Goal: Transaction & Acquisition: Purchase product/service

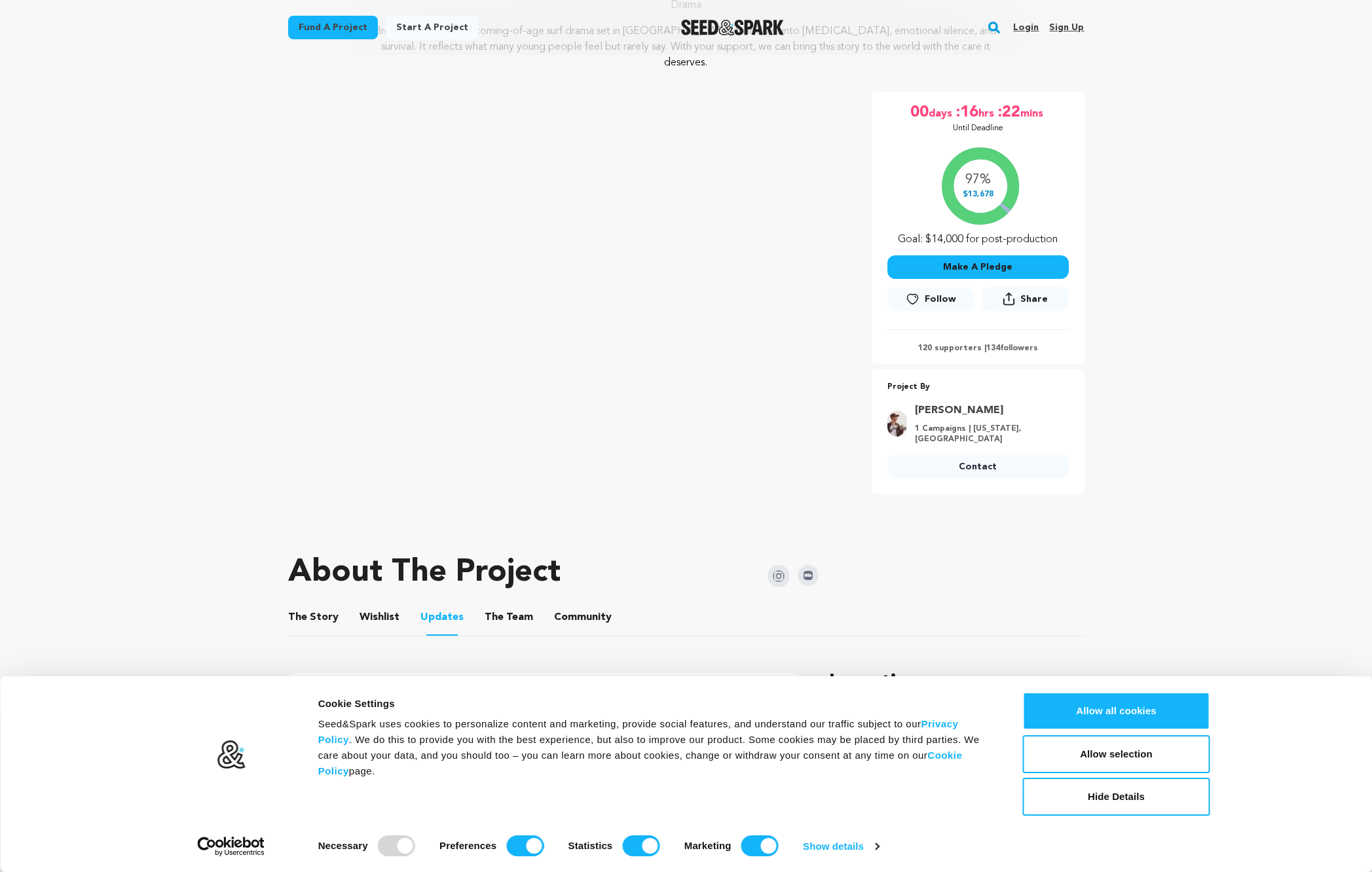
scroll to position [178, 0]
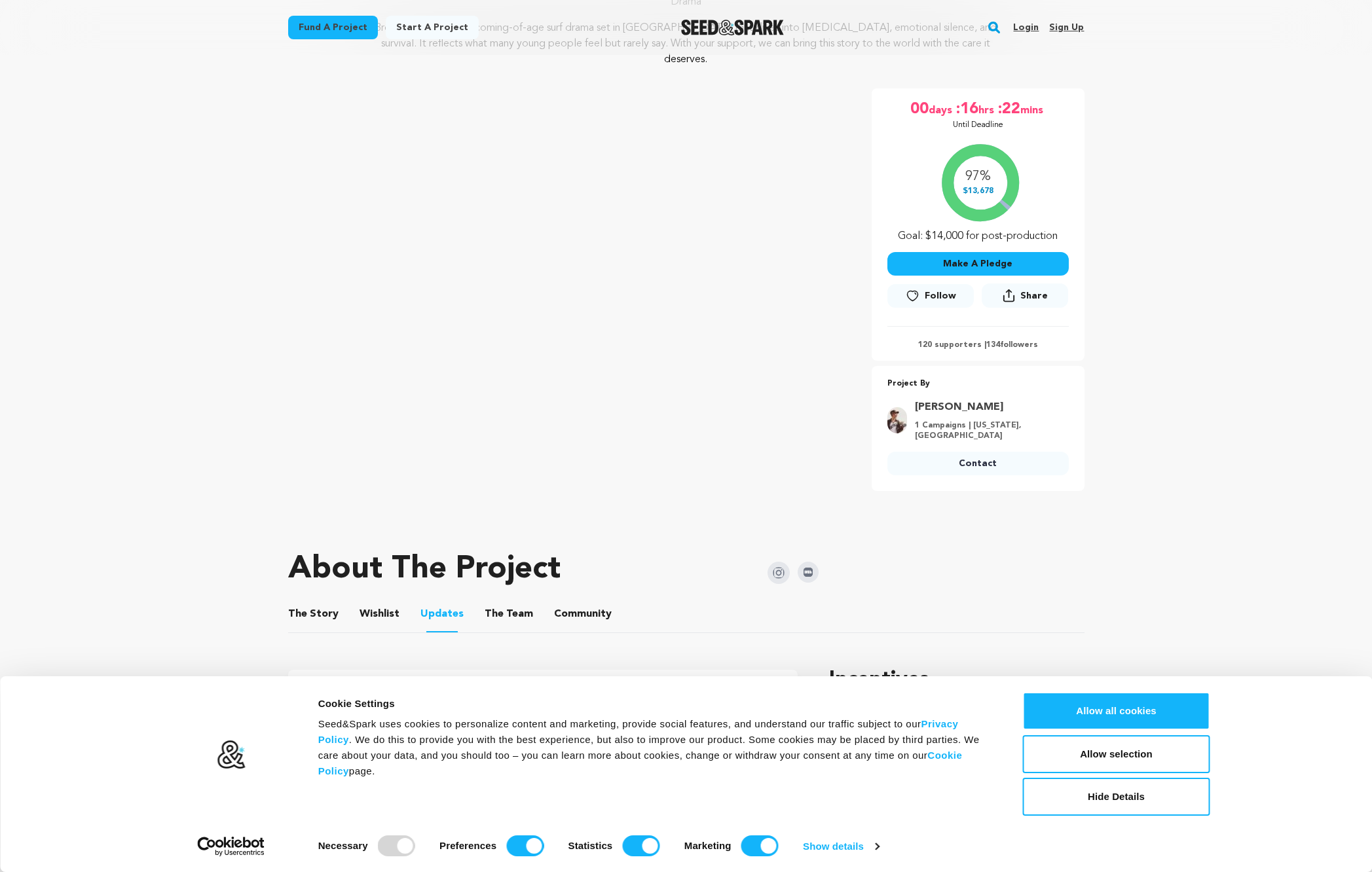
click at [999, 252] on button "Make A Pledge" at bounding box center [977, 264] width 181 height 23
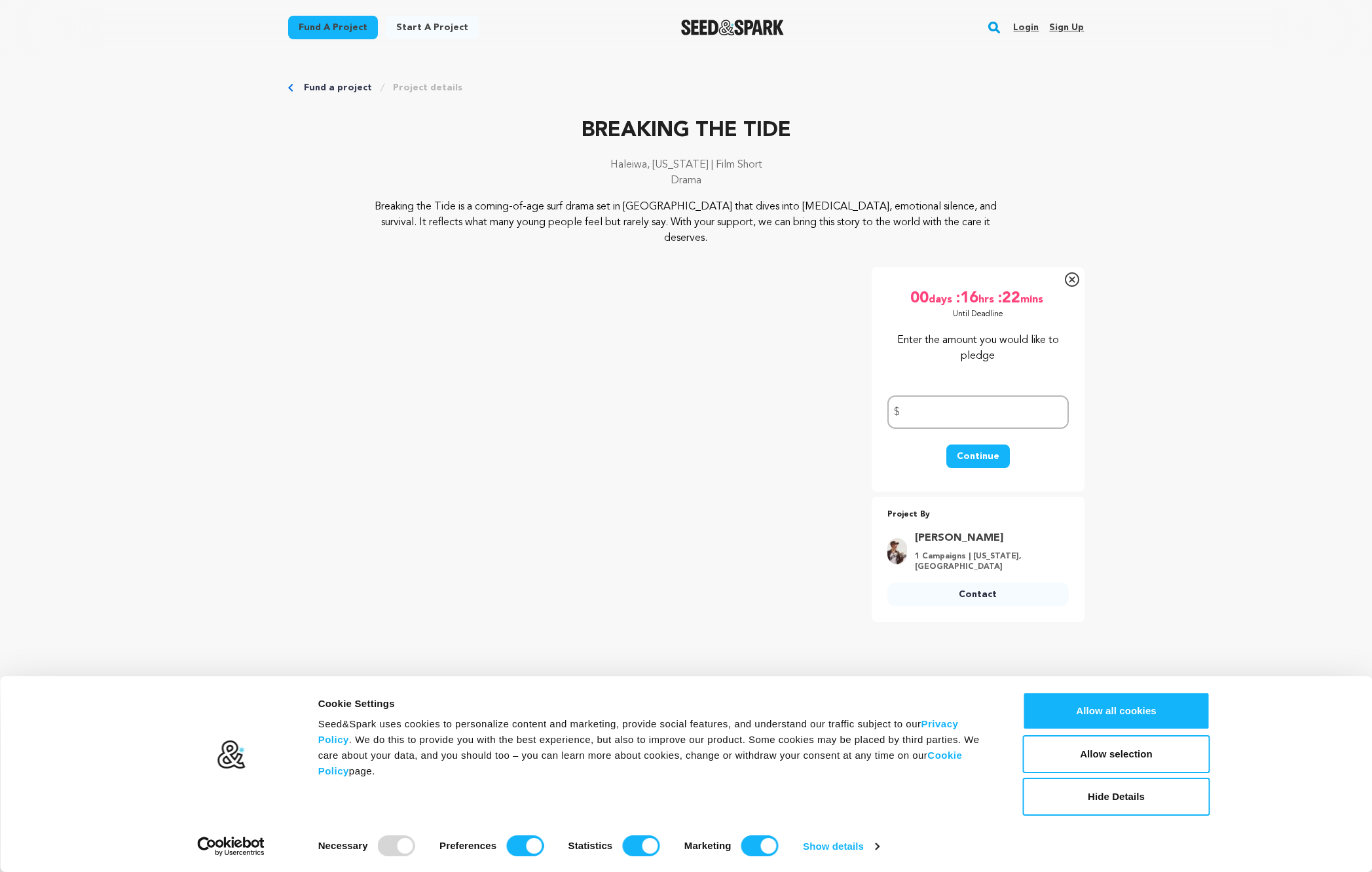
scroll to position [0, 0]
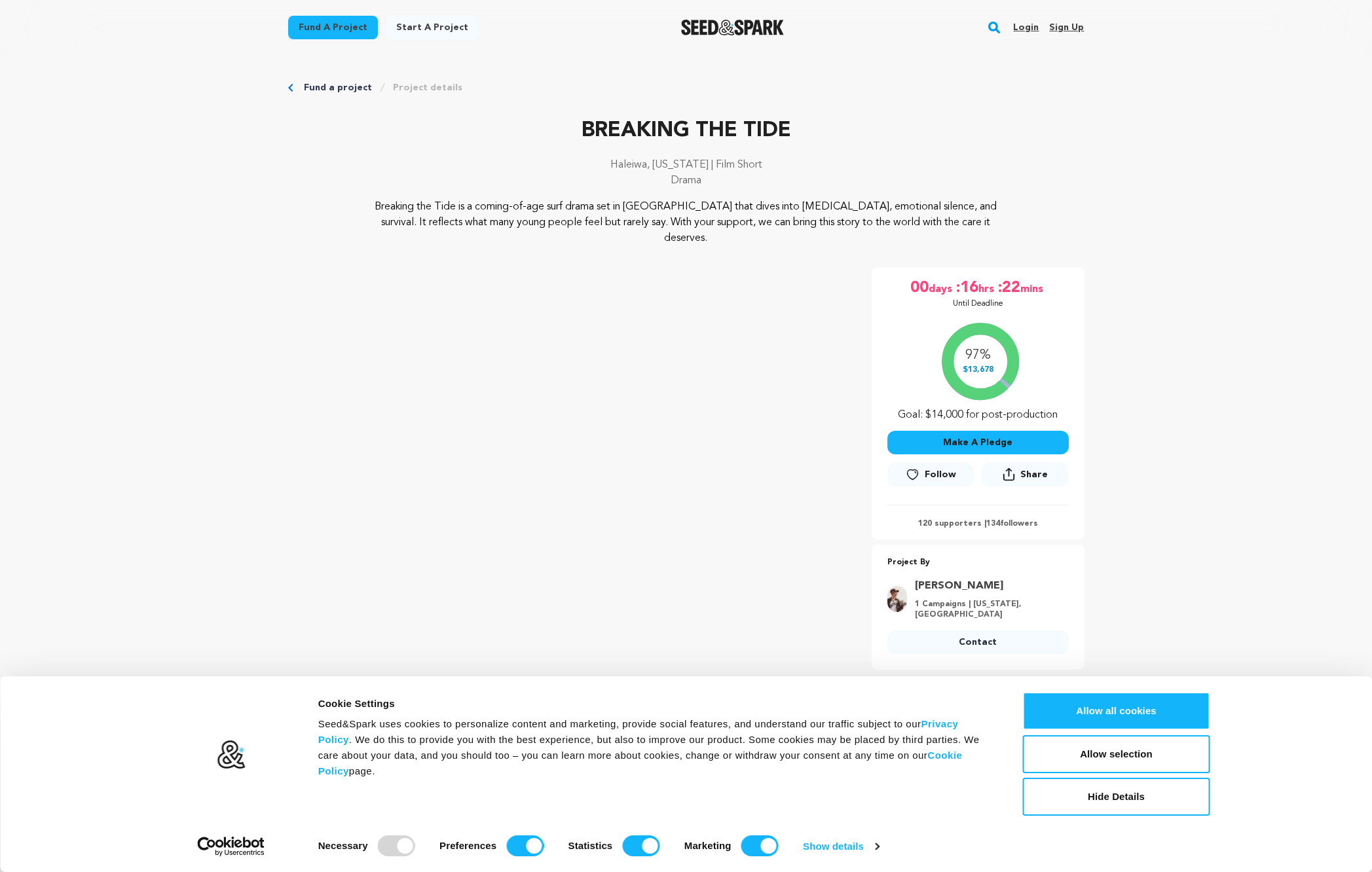
click at [965, 431] on button "Make A Pledge" at bounding box center [977, 442] width 181 height 23
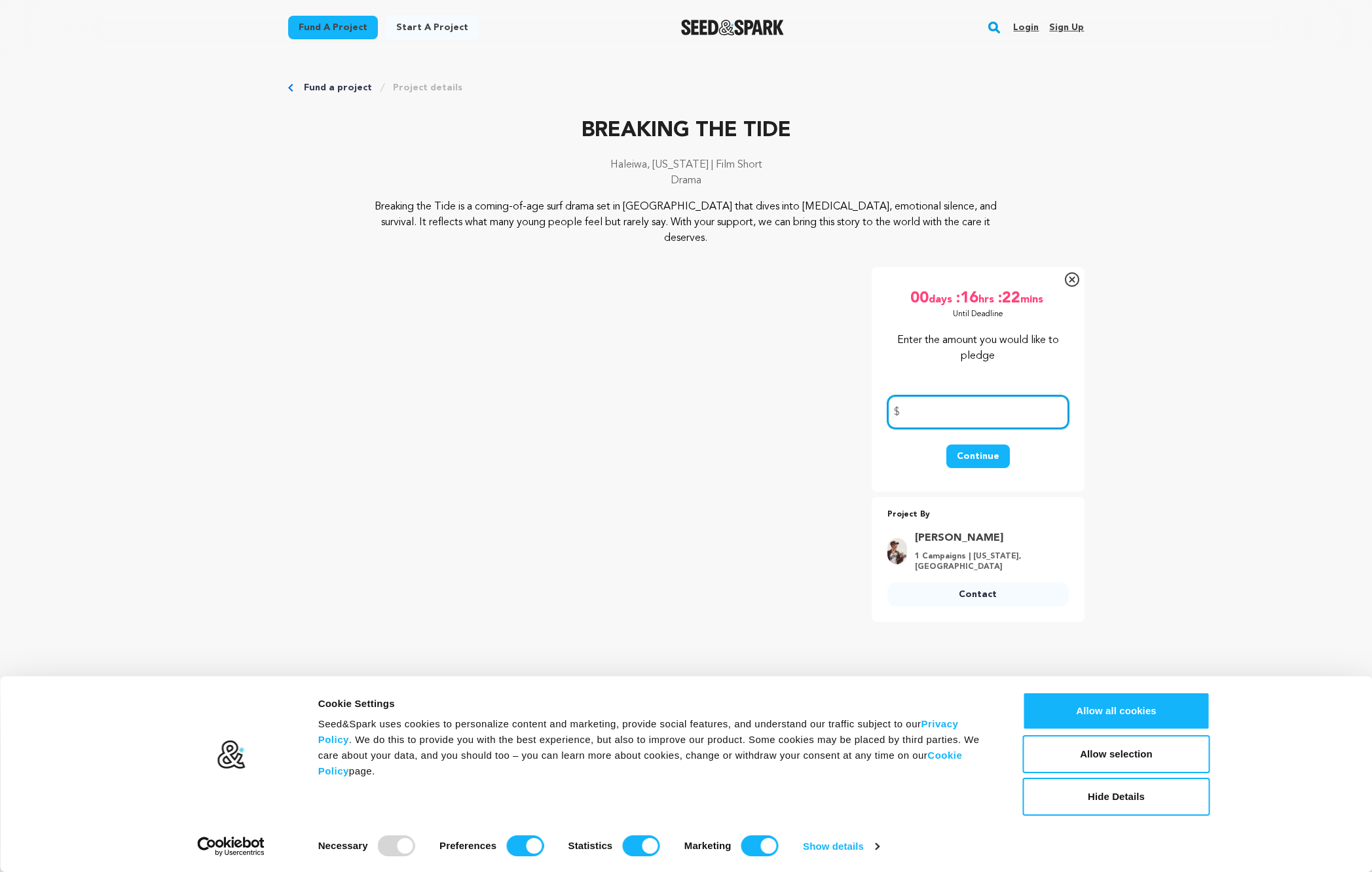
click at [943, 395] on input "number" at bounding box center [977, 412] width 181 height 33
type input "400"
click at [966, 444] on button "Continue" at bounding box center [977, 456] width 63 height 23
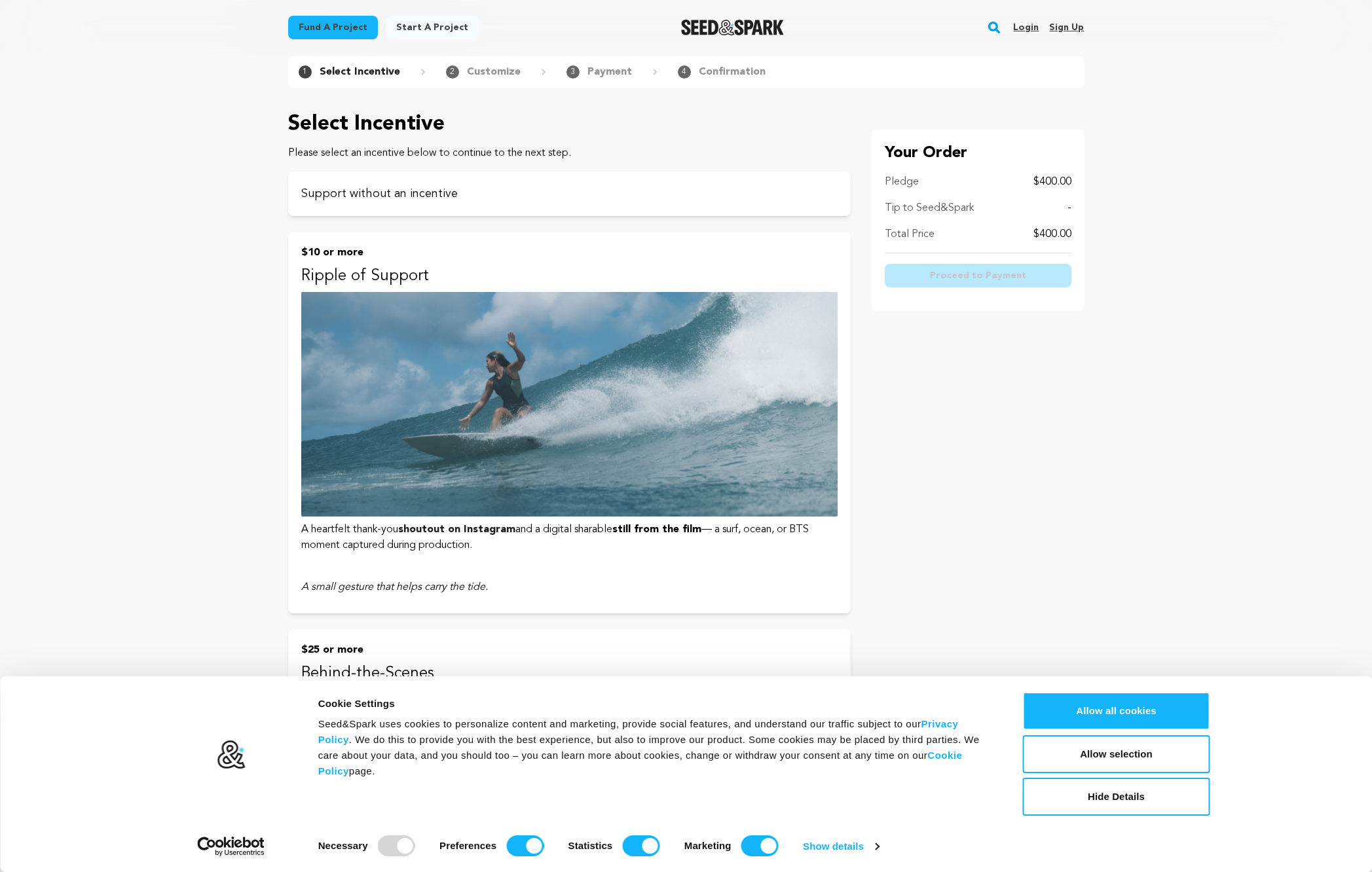
scroll to position [59, 0]
click at [343, 191] on p "Support without an incentive" at bounding box center [569, 194] width 536 height 18
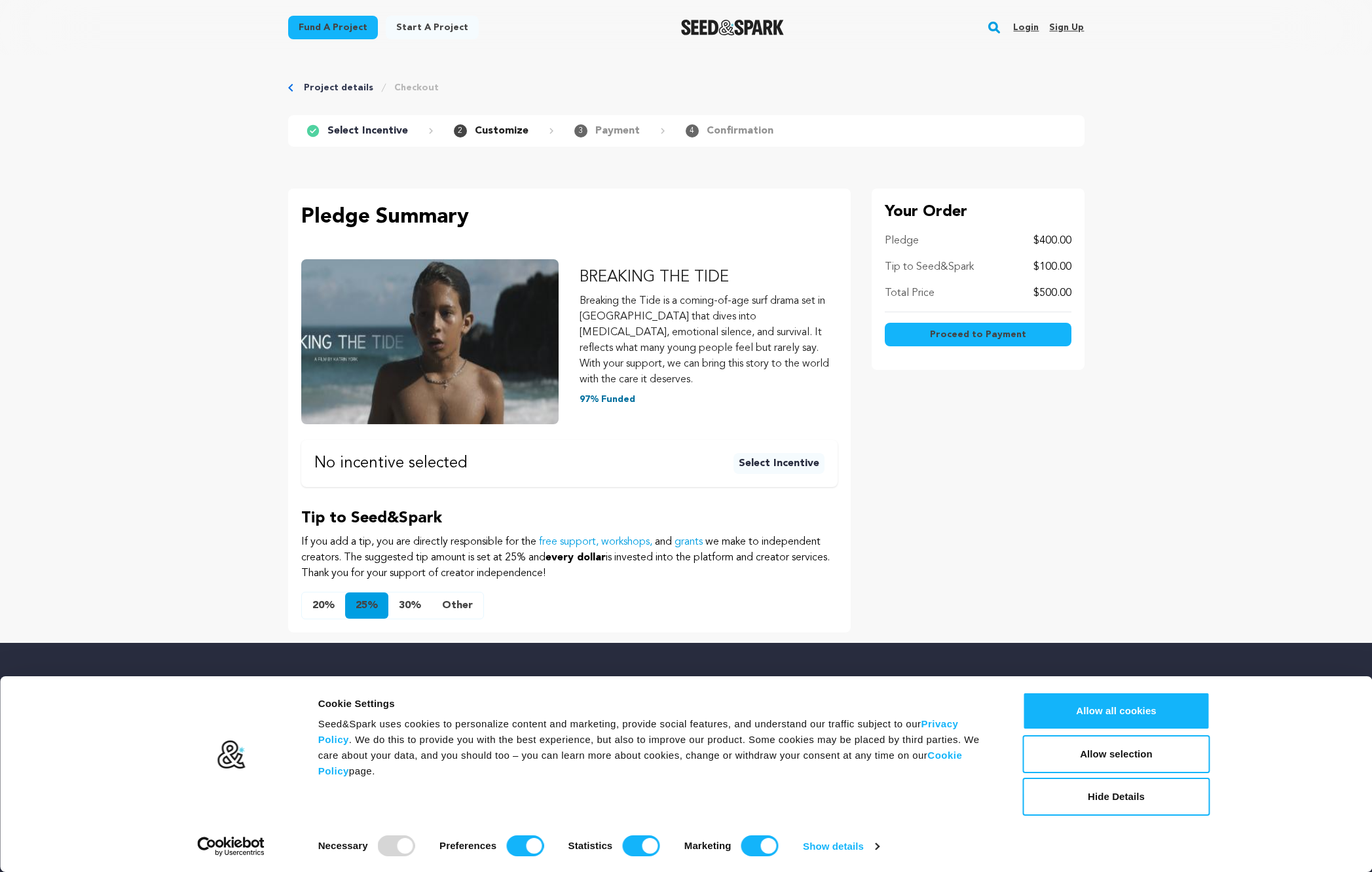
click at [455, 593] on button "Other" at bounding box center [457, 605] width 52 height 26
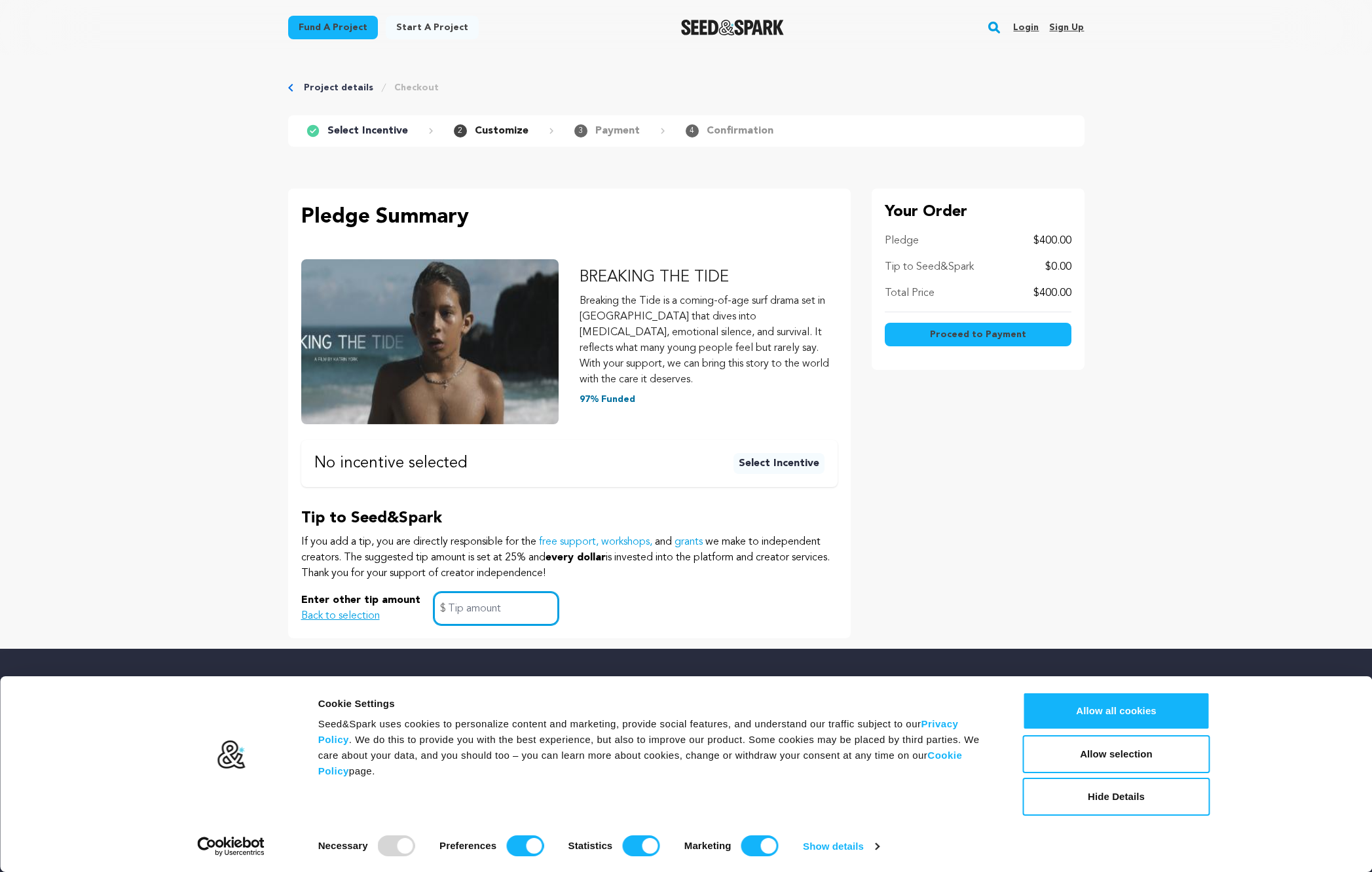
click at [460, 595] on input "text" at bounding box center [496, 608] width 125 height 33
type input "5"
click at [947, 434] on div "Your Order Pledge $400.00 Tip to Seed&Spark $5.00 Total Price $405.00 Proceed t…" at bounding box center [977, 413] width 213 height 450
click at [950, 335] on span "Proceed to Payment" at bounding box center [978, 334] width 96 height 13
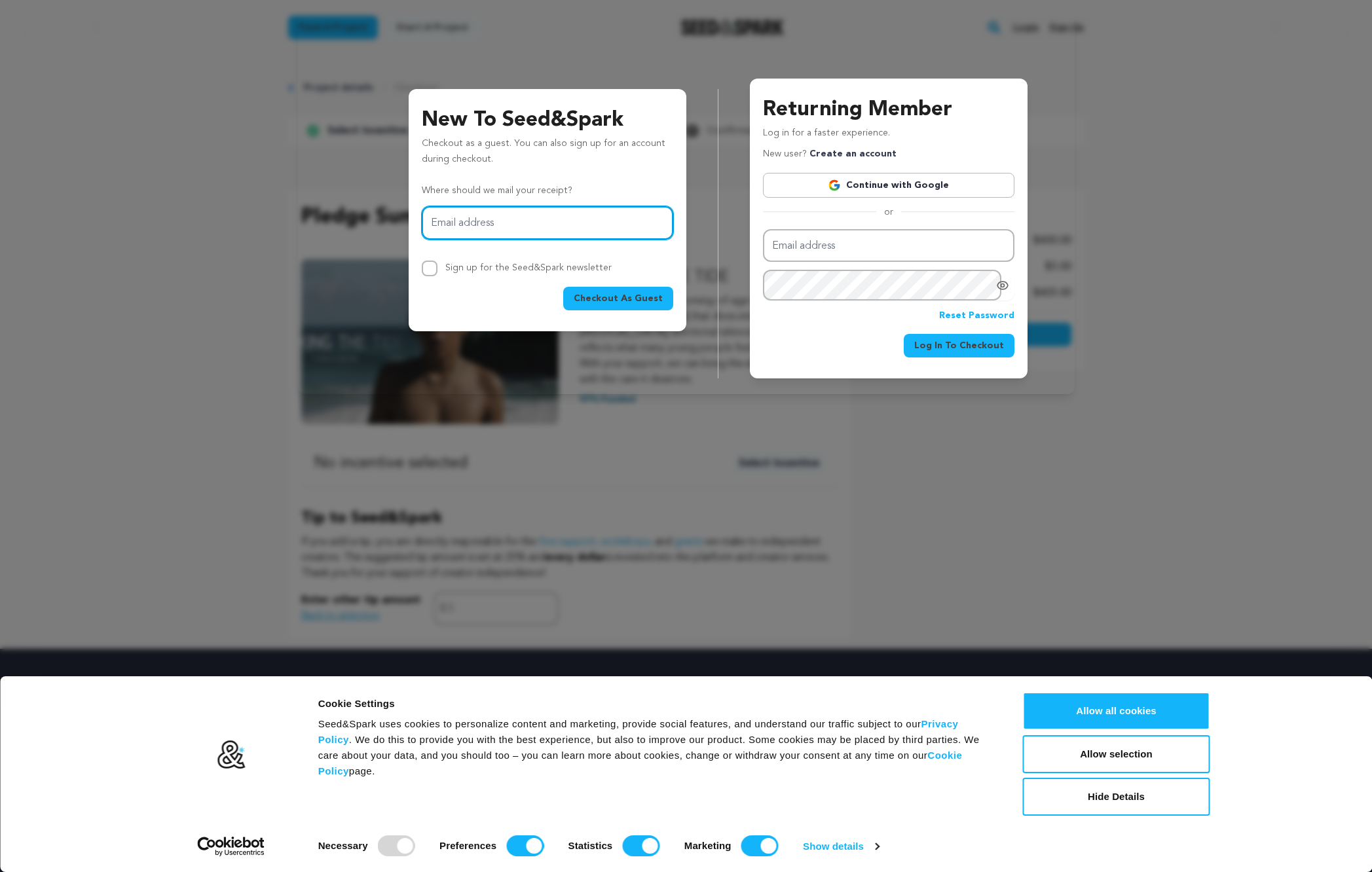
click at [474, 229] on input "Email address" at bounding box center [547, 223] width 252 height 33
click at [526, 212] on input "Email address" at bounding box center [547, 223] width 252 height 33
type input "[EMAIL_ADDRESS][DOMAIN_NAME]"
click at [596, 299] on span "Checkout As Guest" at bounding box center [618, 298] width 89 height 13
click at [619, 298] on span "Checkout As Guest" at bounding box center [618, 298] width 89 height 13
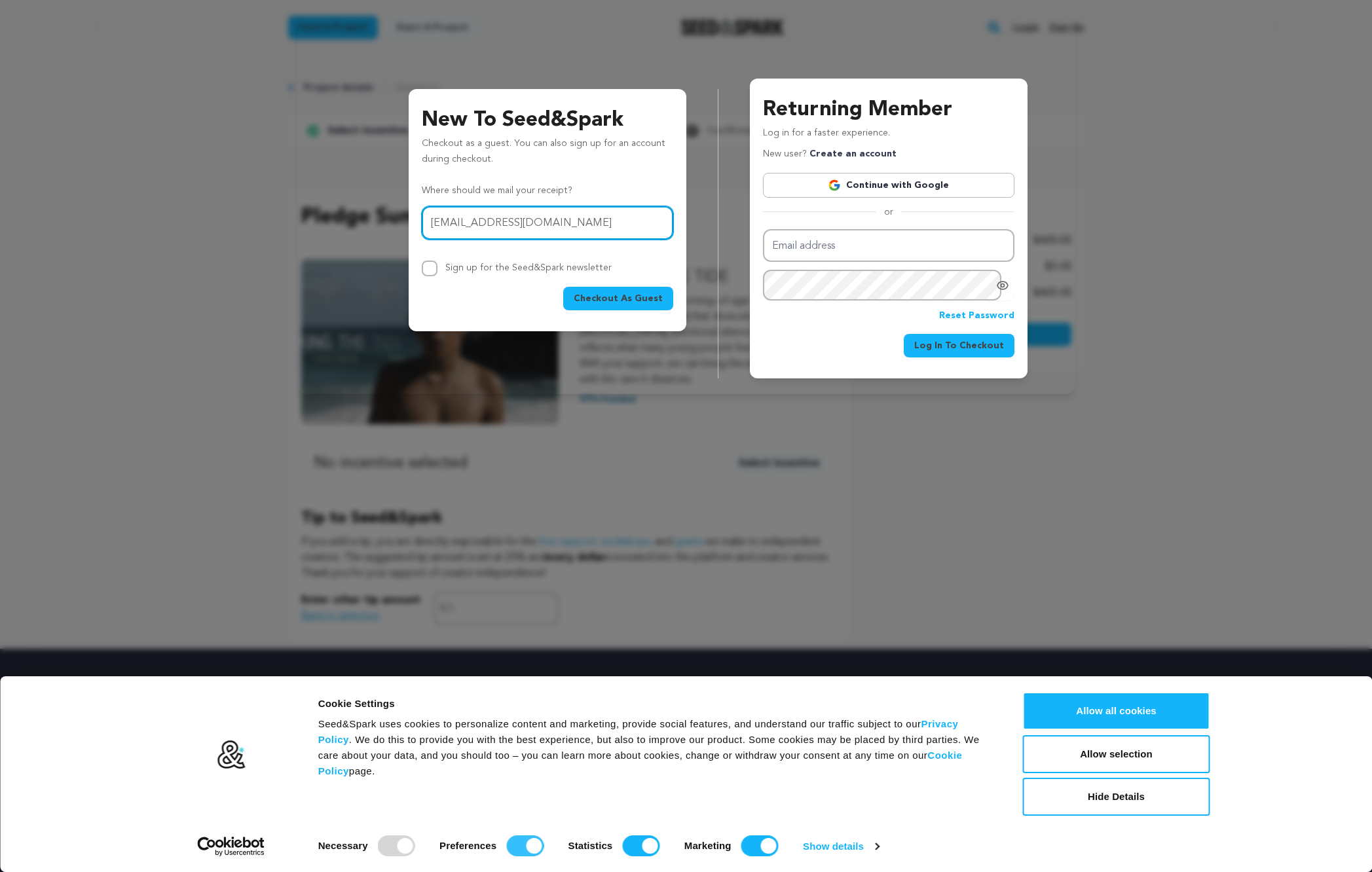
click at [509, 843] on input "Preferences" at bounding box center [525, 846] width 38 height 21
checkbox input "false"
click at [629, 846] on input "Statistics" at bounding box center [641, 846] width 38 height 21
checkbox input "false"
click at [757, 841] on input "Marketing" at bounding box center [760, 846] width 38 height 21
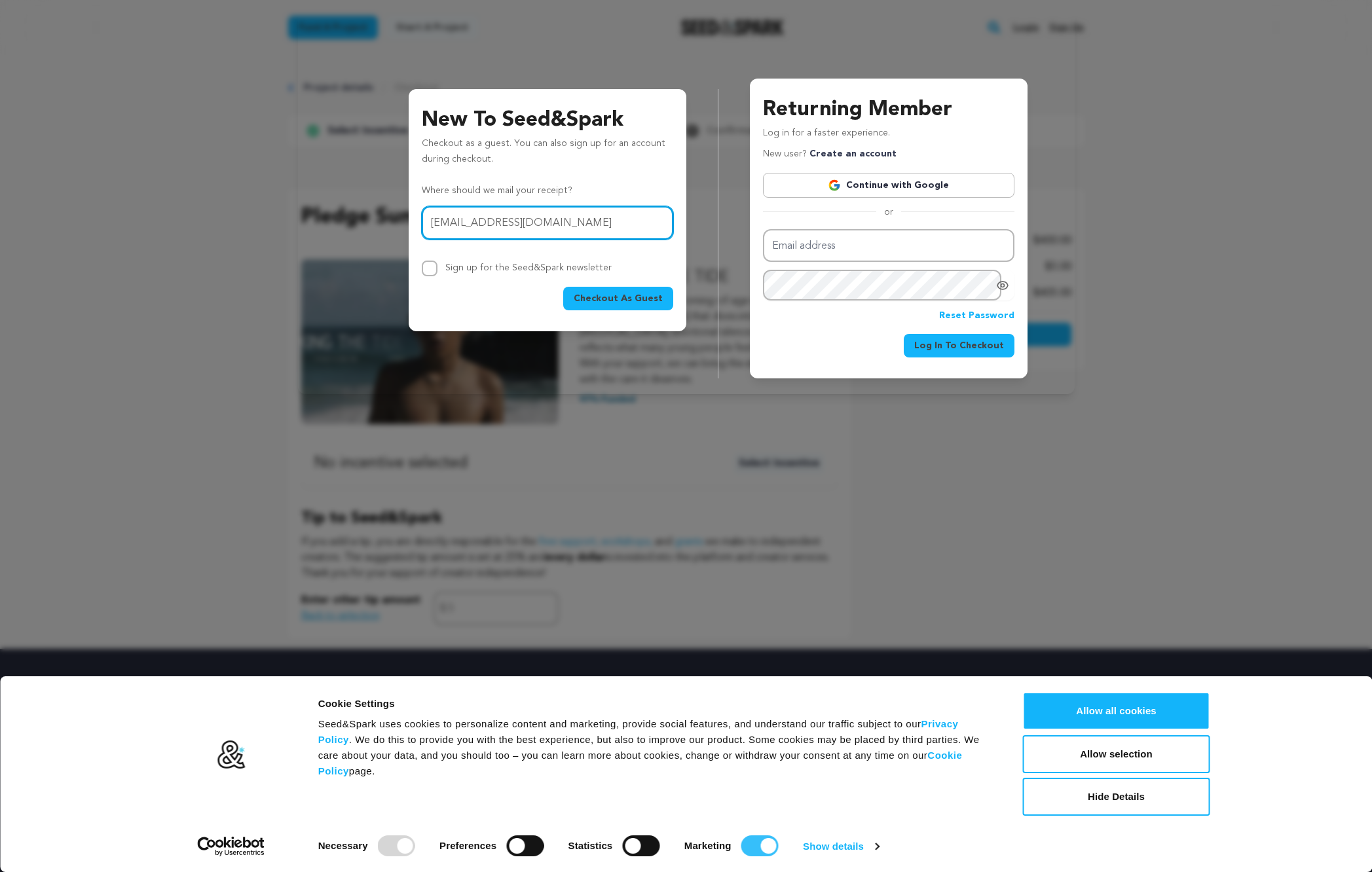
checkbox input "false"
click at [1077, 756] on button "Allow selection" at bounding box center [1116, 754] width 188 height 38
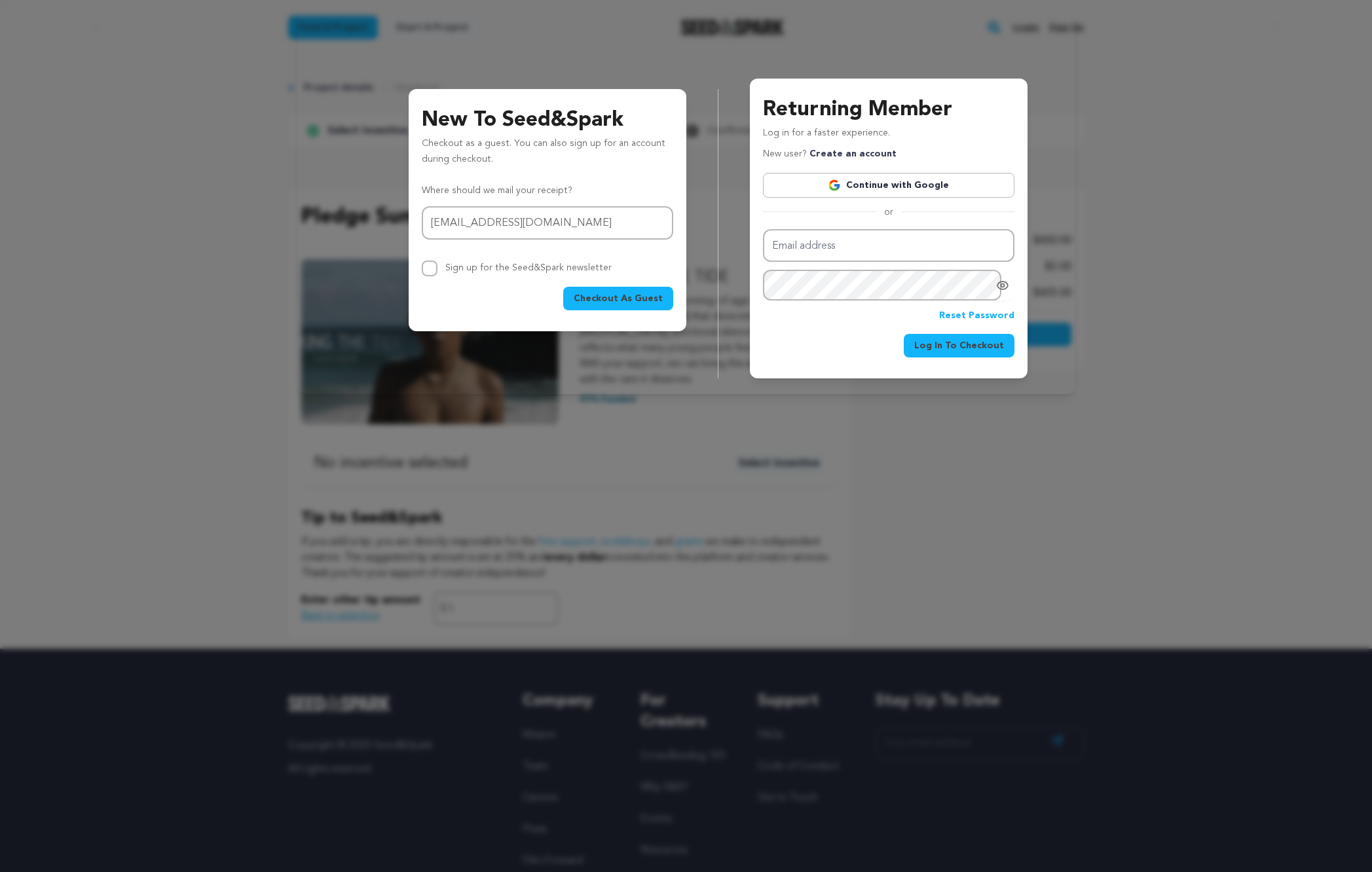
click at [612, 300] on span "Checkout As Guest" at bounding box center [618, 298] width 89 height 13
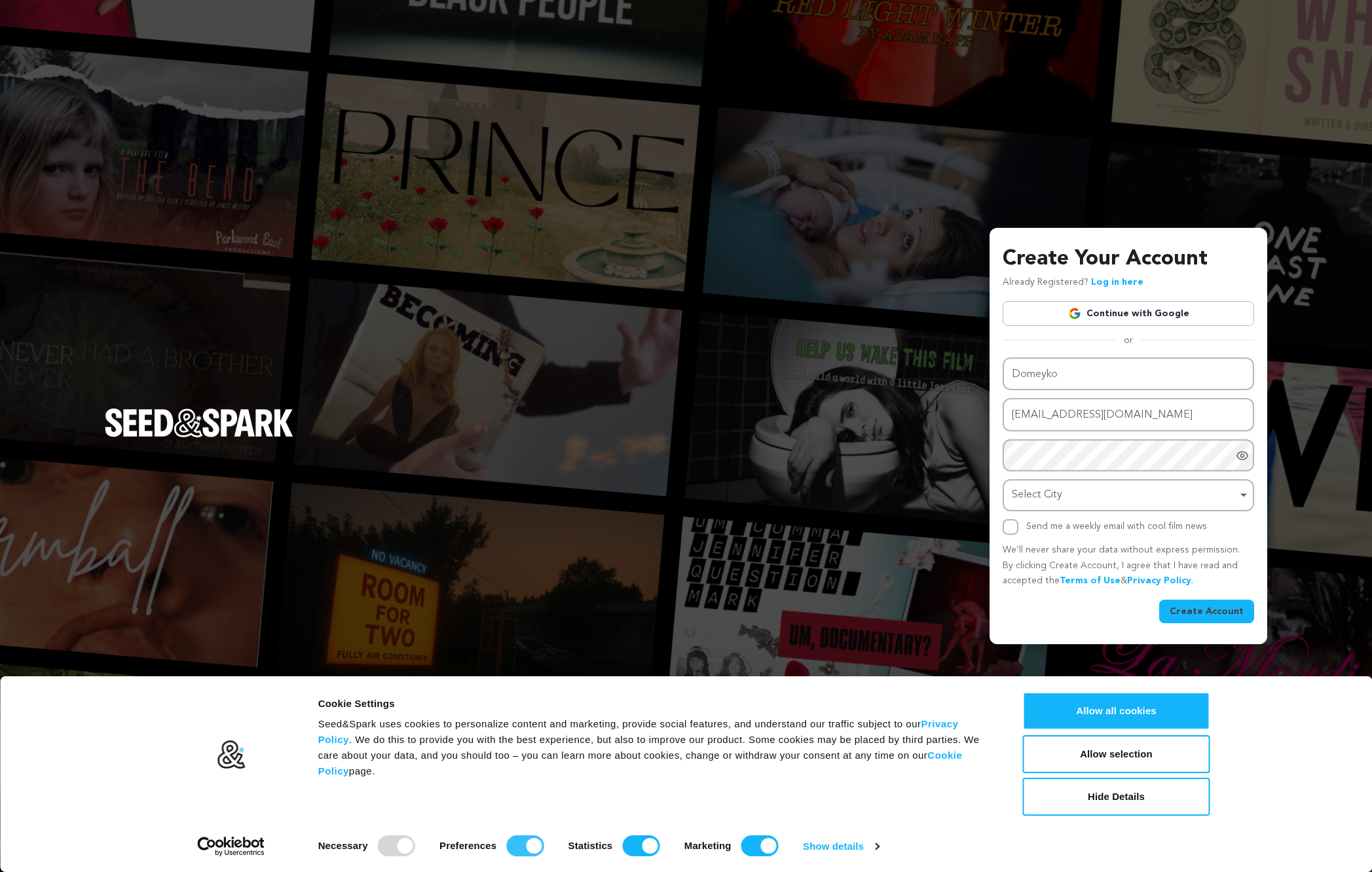
click at [513, 851] on input "Preferences" at bounding box center [525, 846] width 38 height 21
checkbox input "false"
click at [643, 849] on input "Statistics" at bounding box center [641, 846] width 38 height 21
checkbox input "false"
click at [746, 843] on input "Marketing" at bounding box center [760, 846] width 38 height 21
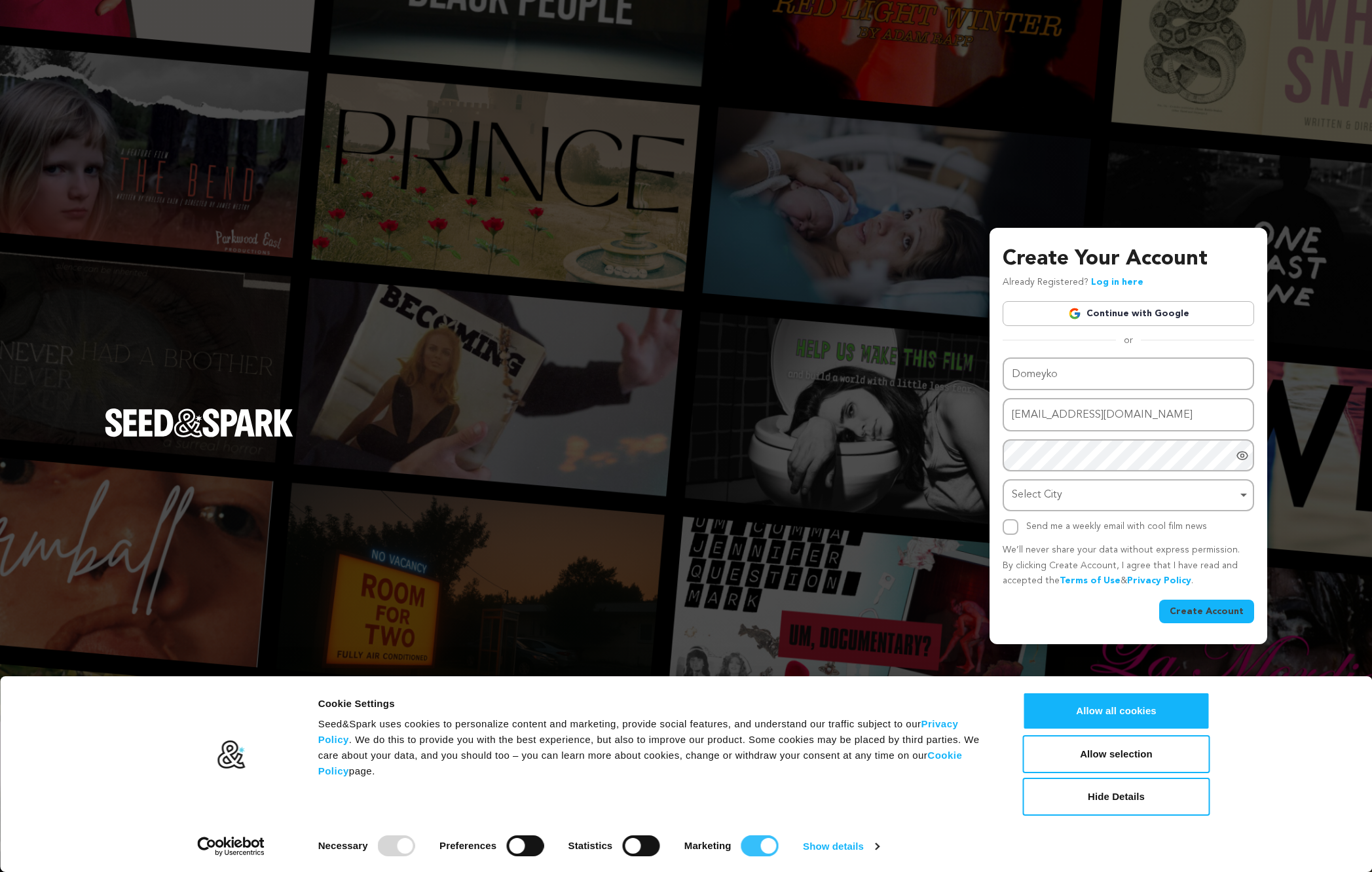
checkbox input "false"
click at [1071, 757] on button "Allow selection" at bounding box center [1116, 754] width 188 height 38
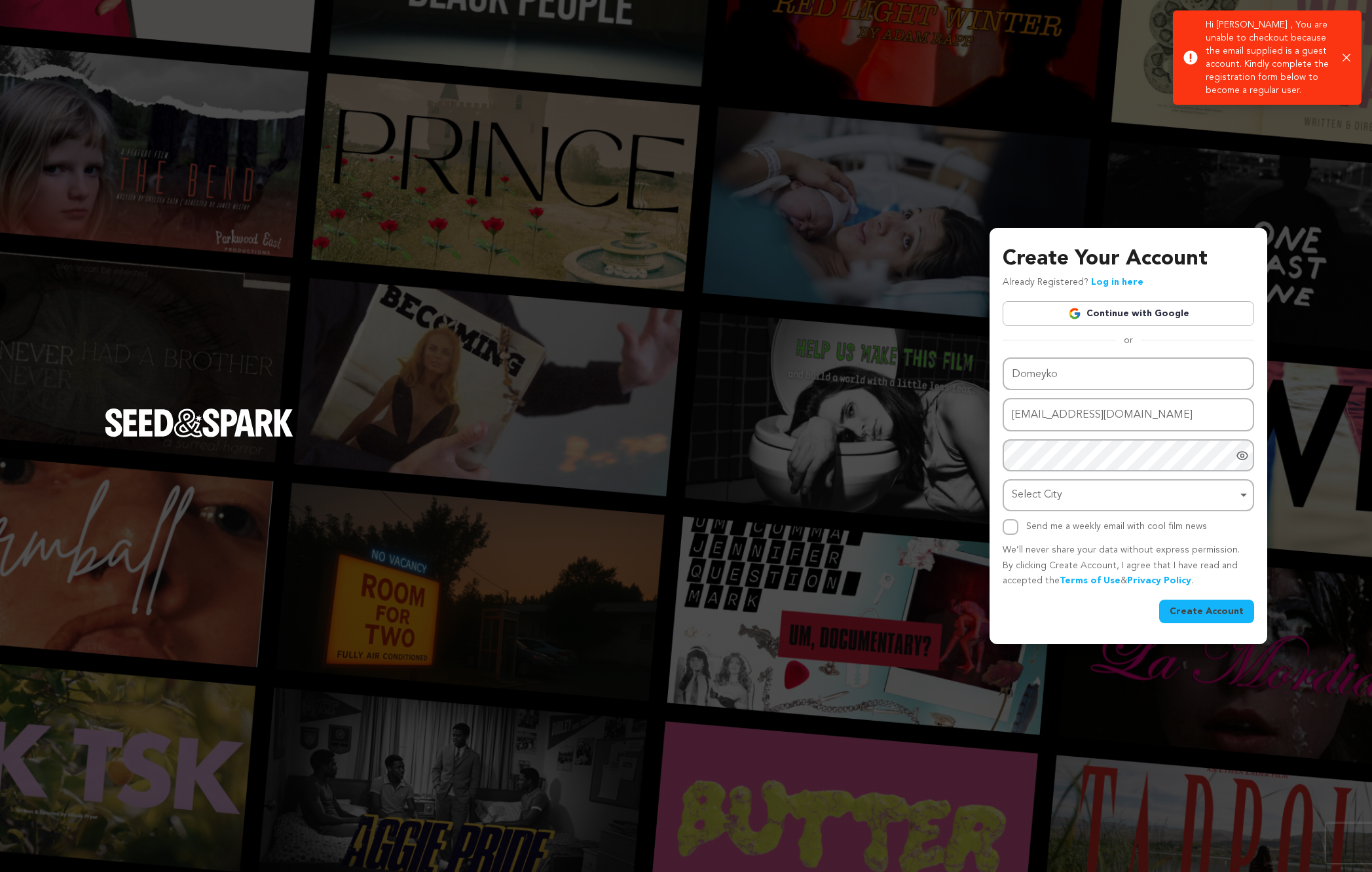
click at [1287, 53] on p "Hi [PERSON_NAME] , You are unable to checkout because the email supplied is a g…" at bounding box center [1269, 57] width 127 height 78
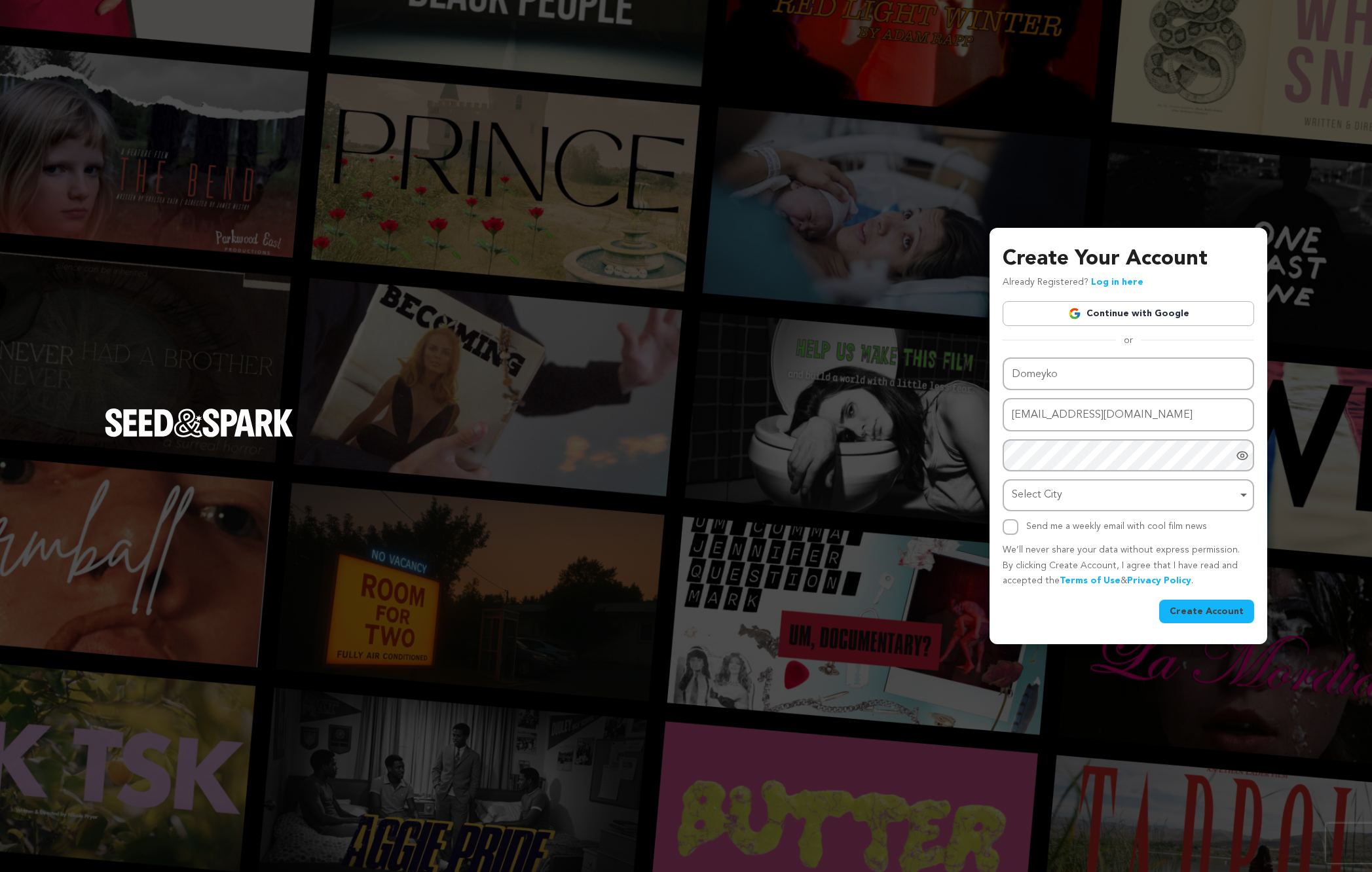
click at [1116, 316] on link "Continue with Google" at bounding box center [1128, 313] width 252 height 25
click at [589, 544] on div "Create Your Account Already Registered? Log in here Continue with Google or eyJ…" at bounding box center [686, 436] width 1372 height 872
click at [1105, 285] on link "Log in here" at bounding box center [1117, 282] width 53 height 9
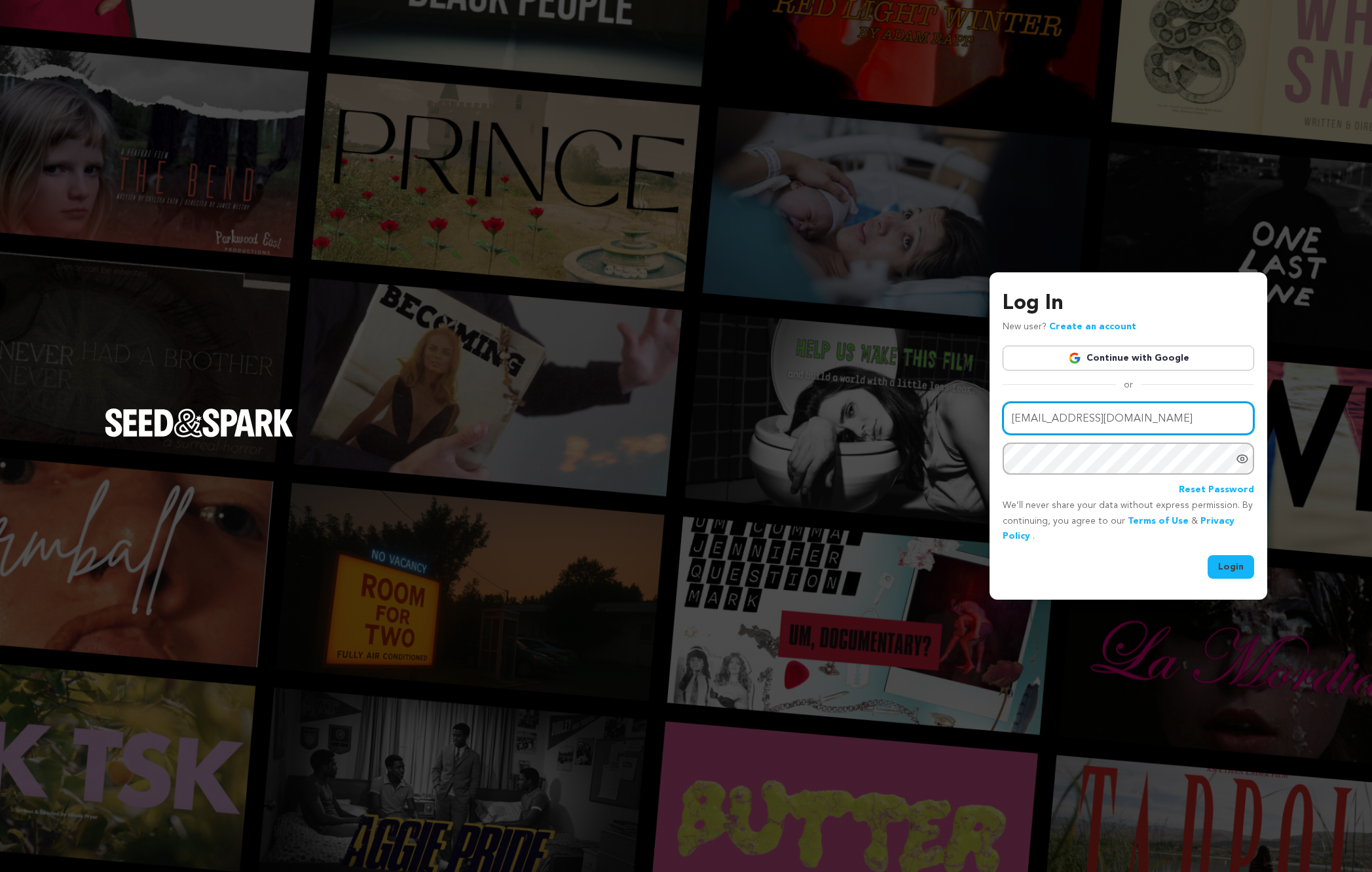
type input "[EMAIL_ADDRESS][DOMAIN_NAME]"
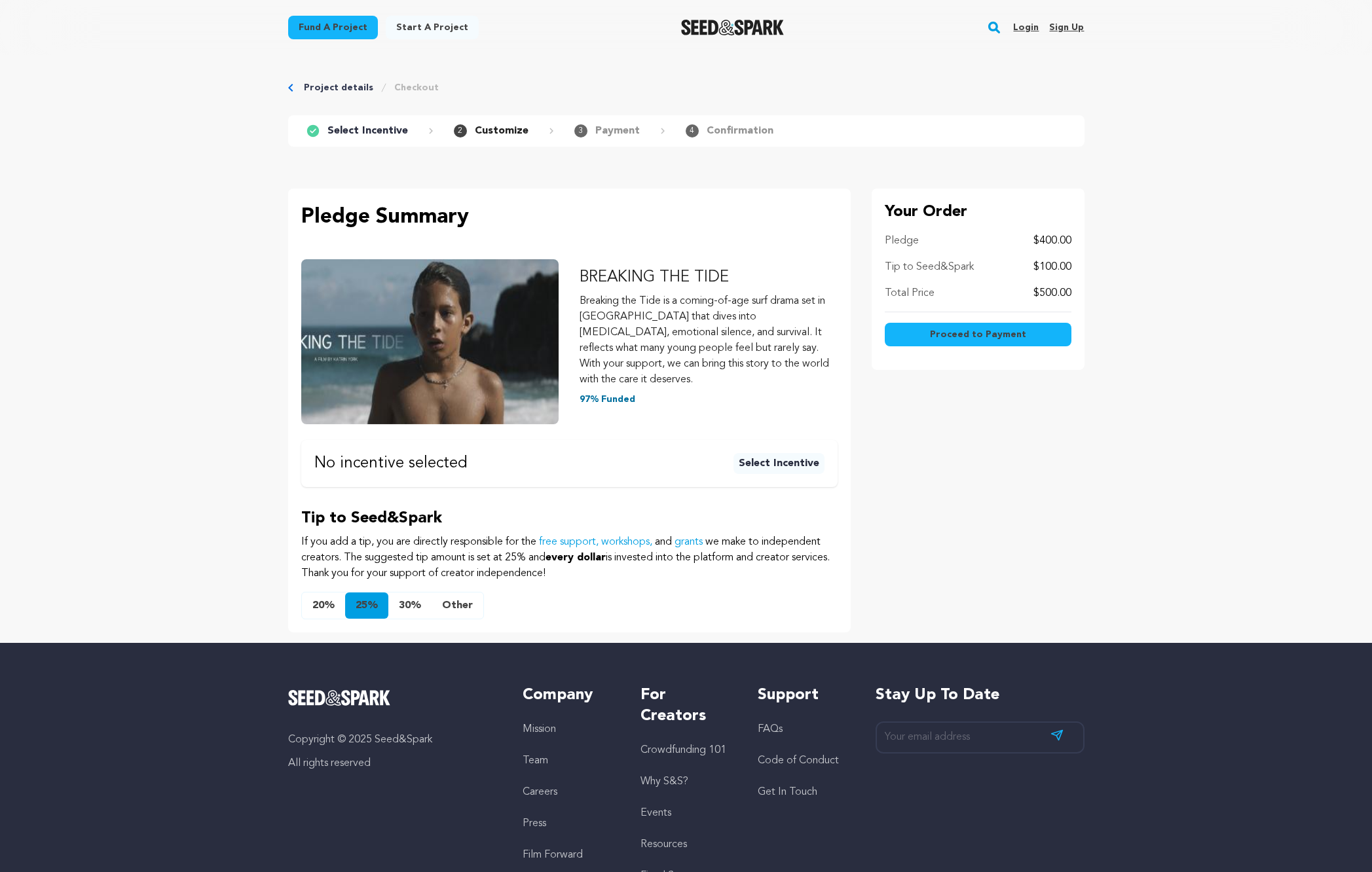
click at [454, 596] on button "Other" at bounding box center [457, 605] width 52 height 26
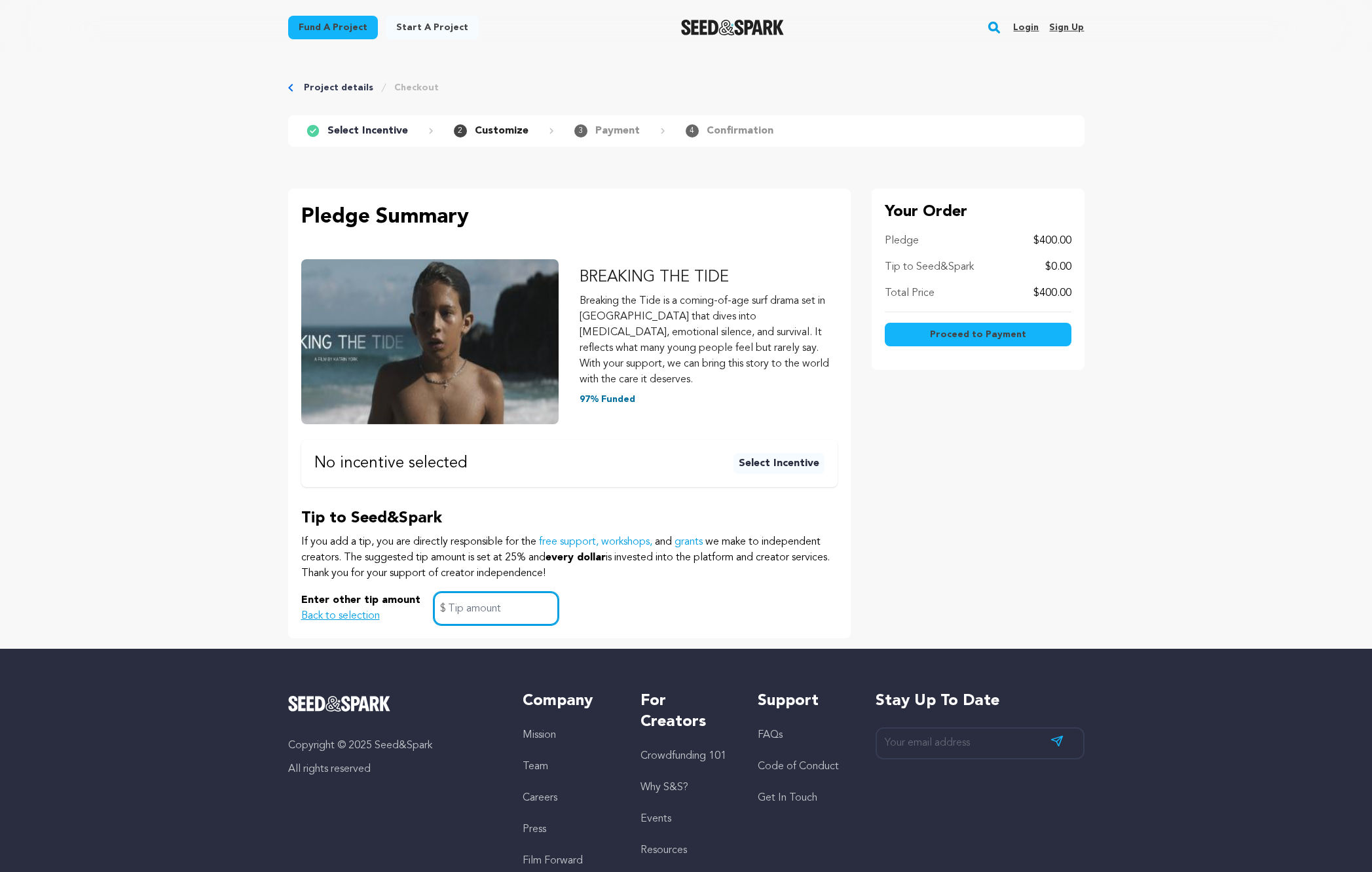
click at [466, 593] on input "text" at bounding box center [496, 608] width 125 height 33
type input "4"
click at [864, 488] on div "Select Incentive Please select an incentive below to continue to the next step.…" at bounding box center [686, 403] width 838 height 471
click at [957, 328] on span "Proceed to Payment" at bounding box center [978, 334] width 96 height 13
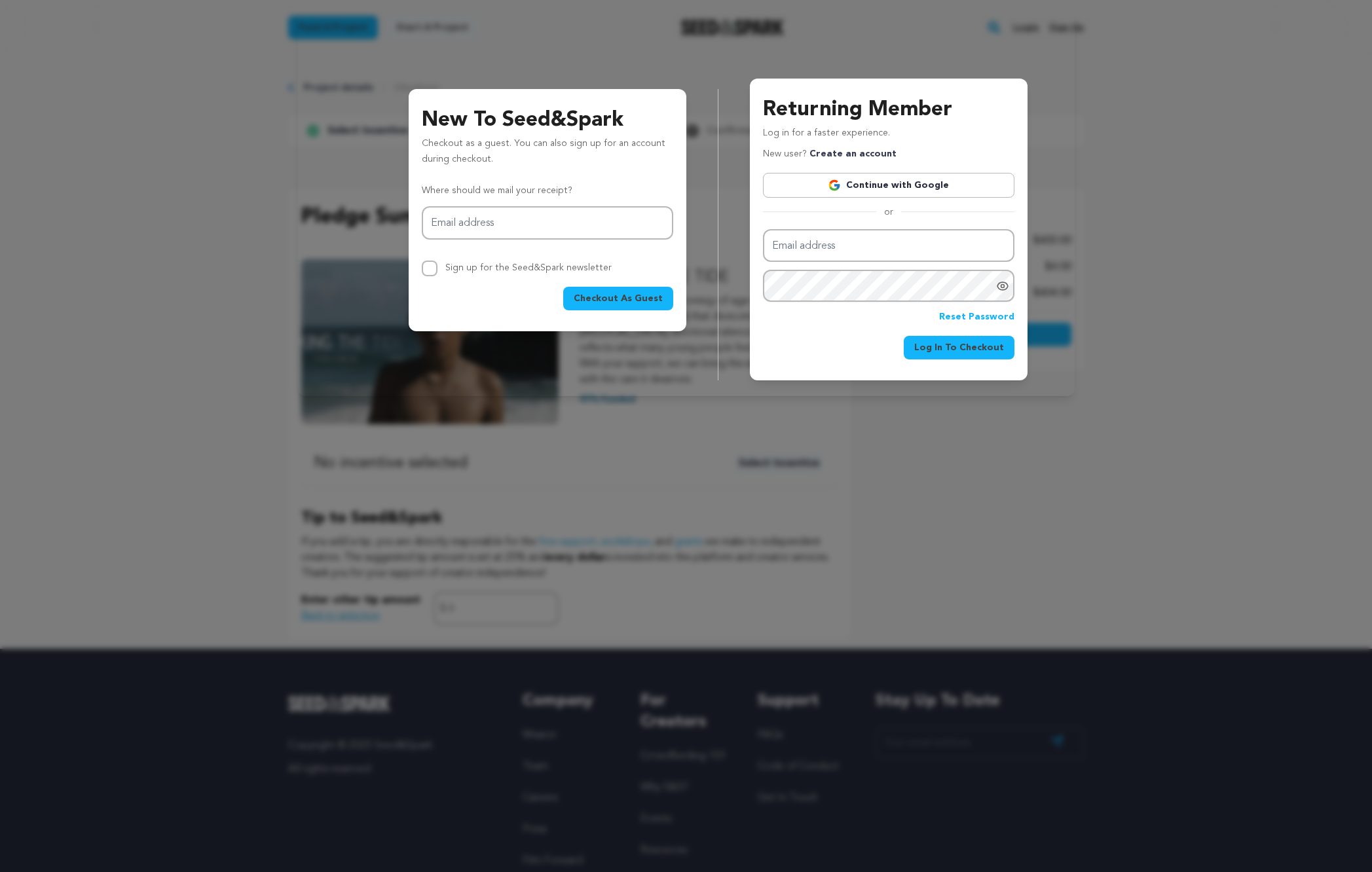
click at [590, 300] on span "Checkout As Guest" at bounding box center [618, 298] width 89 height 13
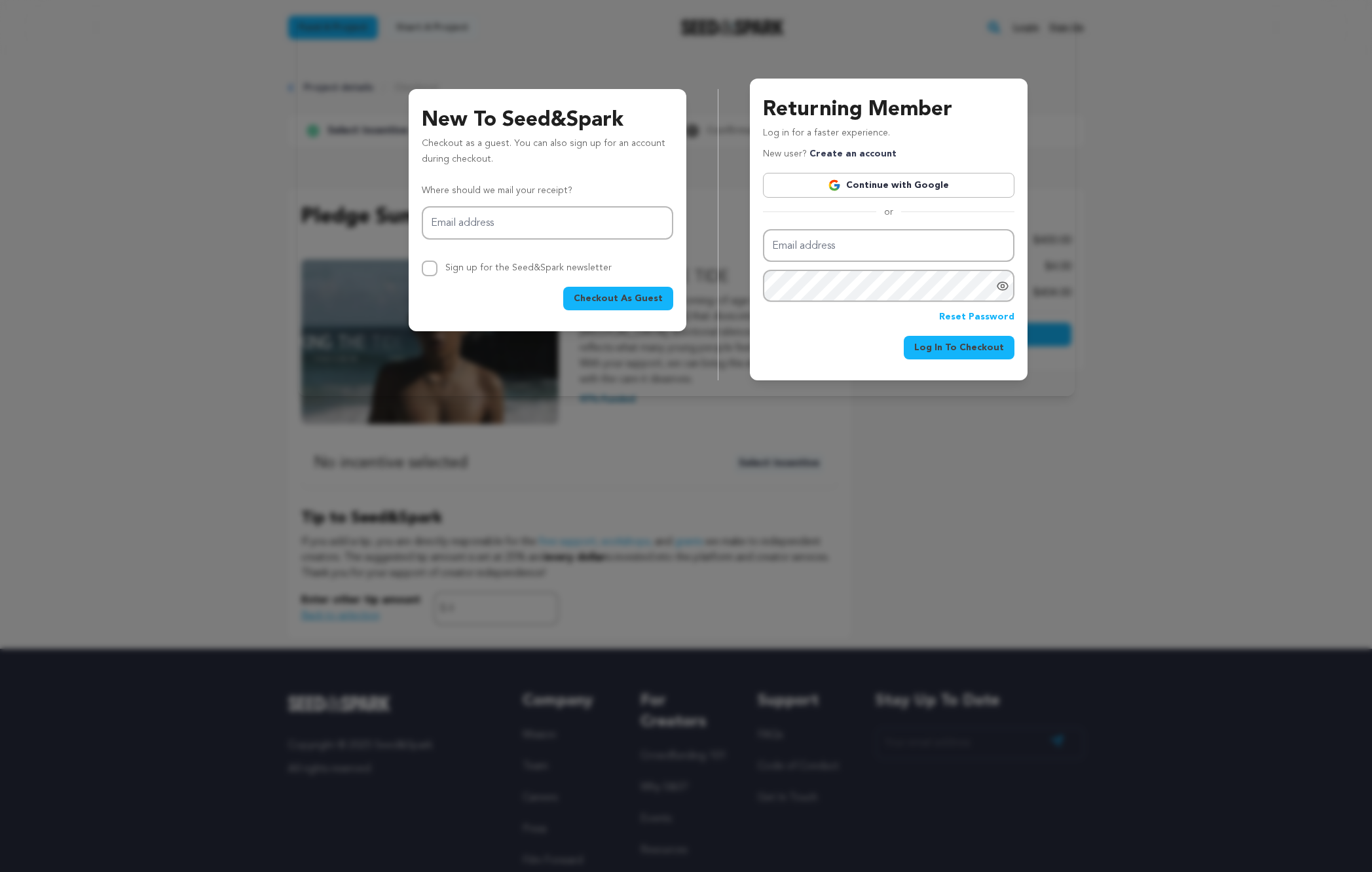
click at [590, 300] on span "Checkout As Guest" at bounding box center [618, 298] width 89 height 13
type input "[EMAIL_ADDRESS][DOMAIN_NAME]"
click at [593, 298] on span "Checkout As Guest" at bounding box center [618, 298] width 89 height 13
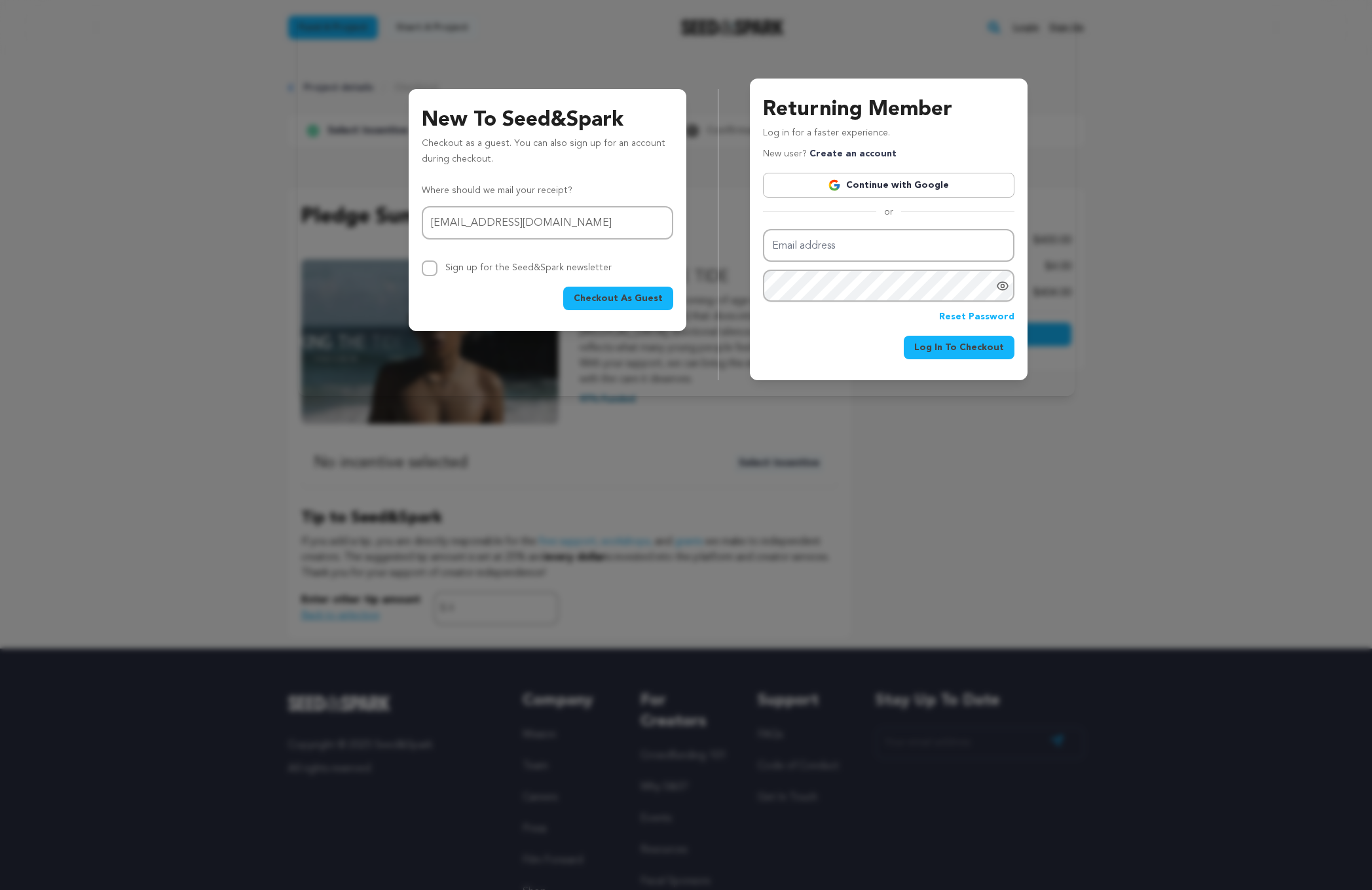
click at [228, 350] on div "New To Seed&Spark Checkout as a guest. You can also sign up for an account duri…" at bounding box center [686, 203] width 1372 height 407
click at [218, 334] on div "New To Seed&Spark Checkout as a guest. You can also sign up for an account duri…" at bounding box center [686, 203] width 1372 height 407
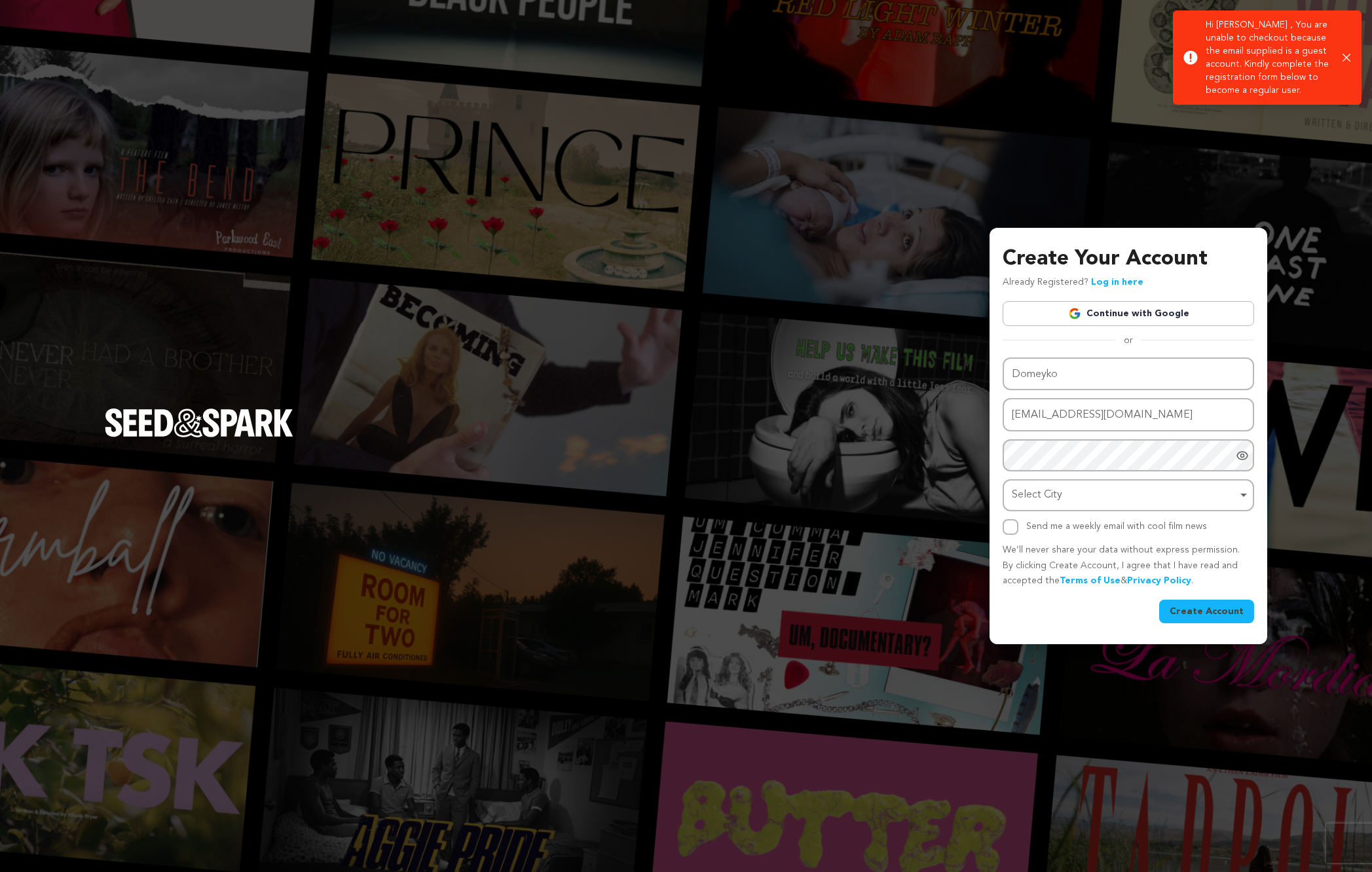
click at [1290, 64] on p "Hi [PERSON_NAME] , You are unable to checkout because the email supplied is a g…" at bounding box center [1269, 57] width 127 height 78
click at [1261, 63] on p "Hi [PERSON_NAME] , You are unable to checkout because the email supplied is a g…" at bounding box center [1269, 57] width 127 height 78
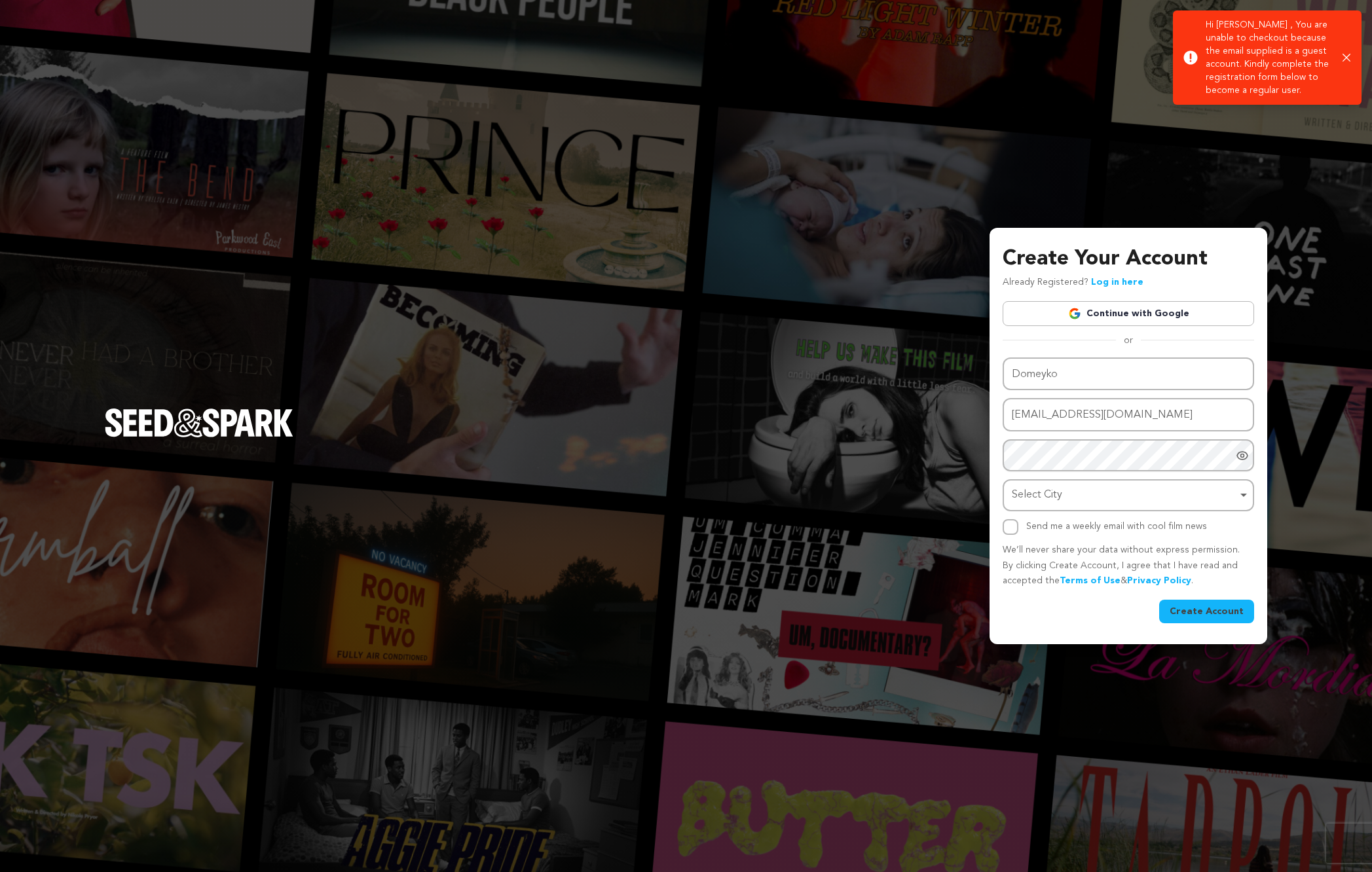
click at [1190, 54] on icon at bounding box center [1190, 57] width 14 height 14
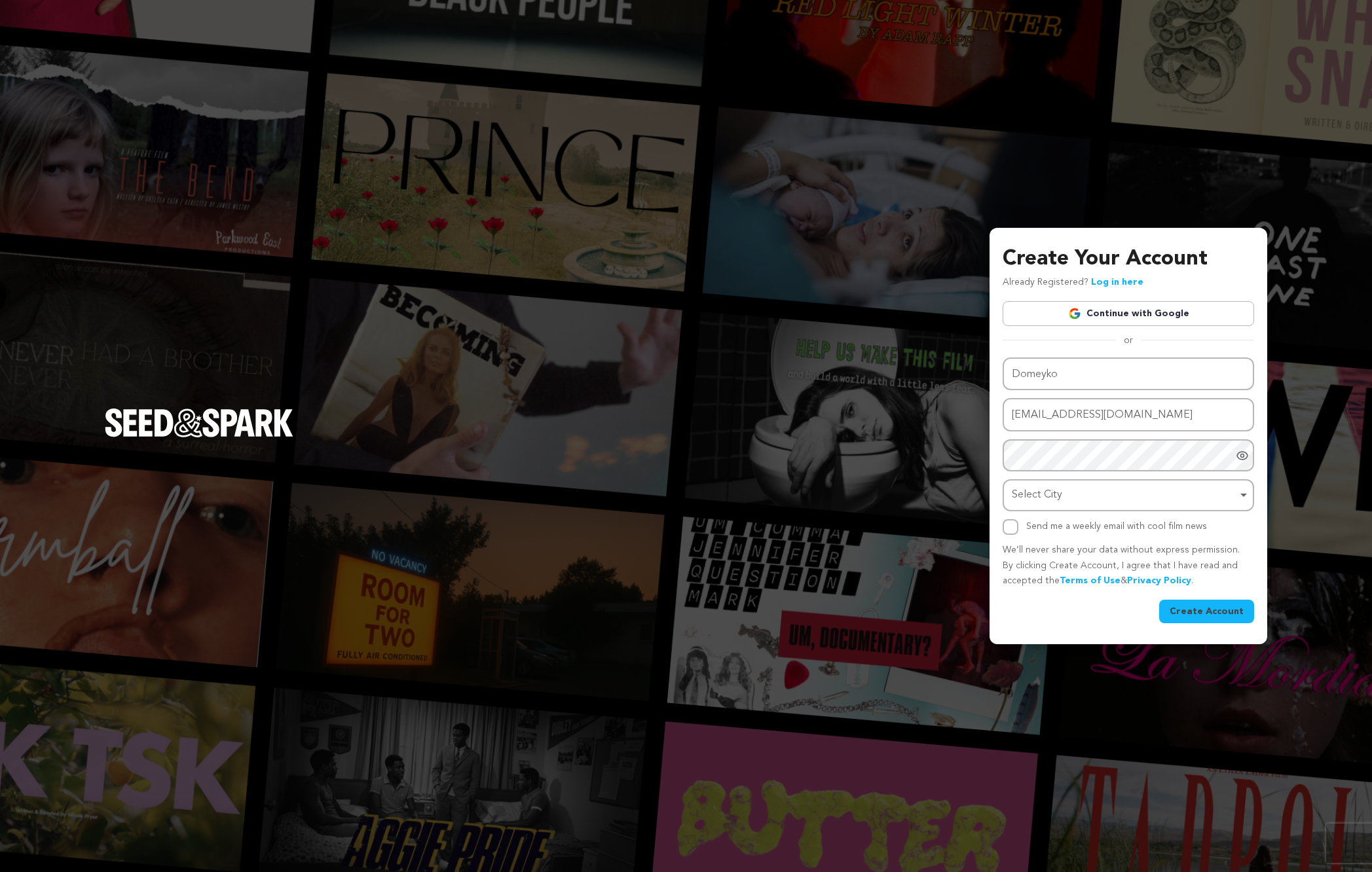
click at [196, 440] on link "Seed&Spark Homepage" at bounding box center [199, 436] width 188 height 55
click at [931, 450] on div "Create Your Account Already Registered? Log in here Continue with Google or eyJ…" at bounding box center [686, 436] width 1372 height 872
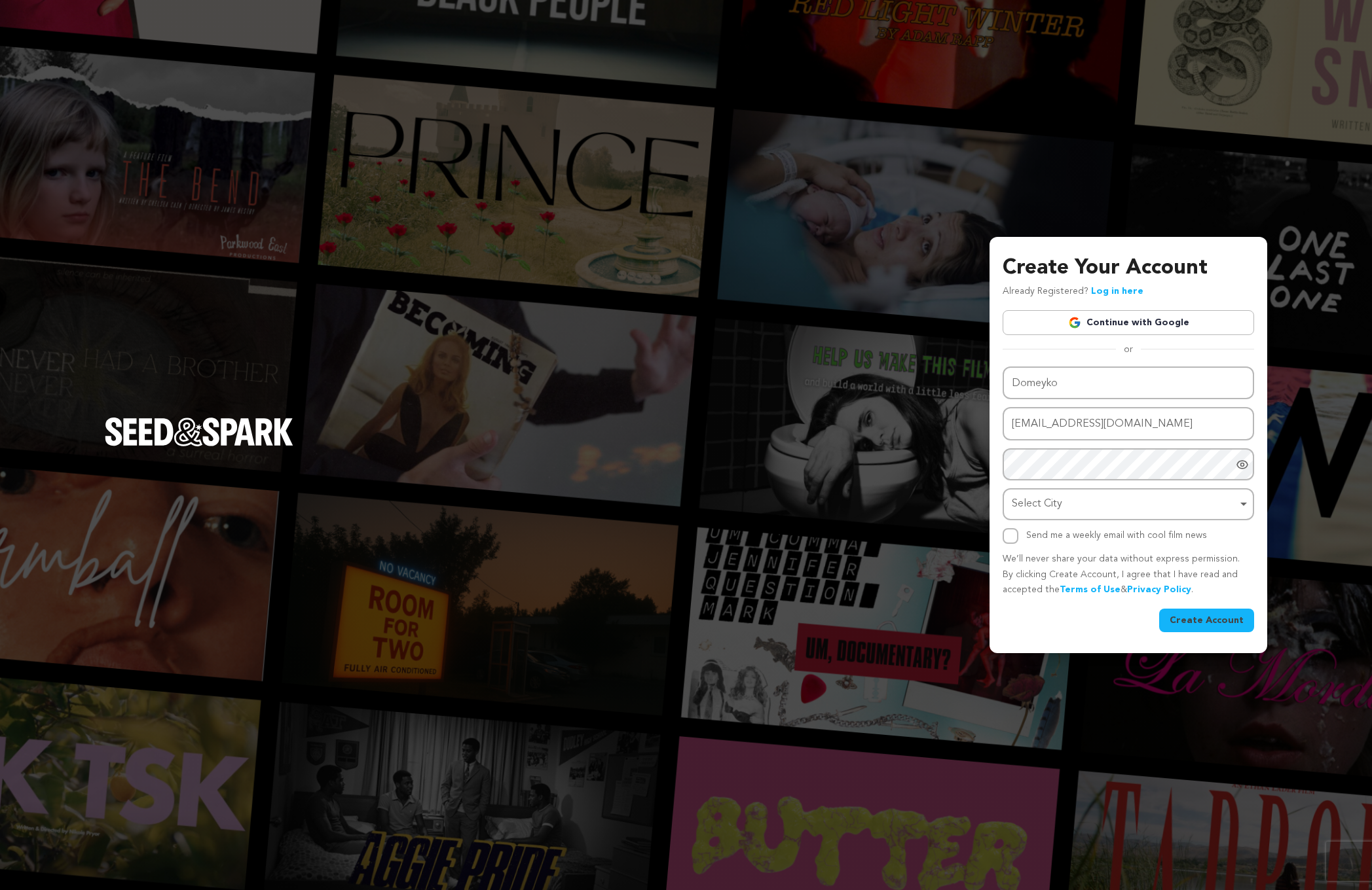
click at [755, 203] on div "Create Your Account Already Registered? Log in here Continue with Google or eyJ…" at bounding box center [686, 445] width 1372 height 890
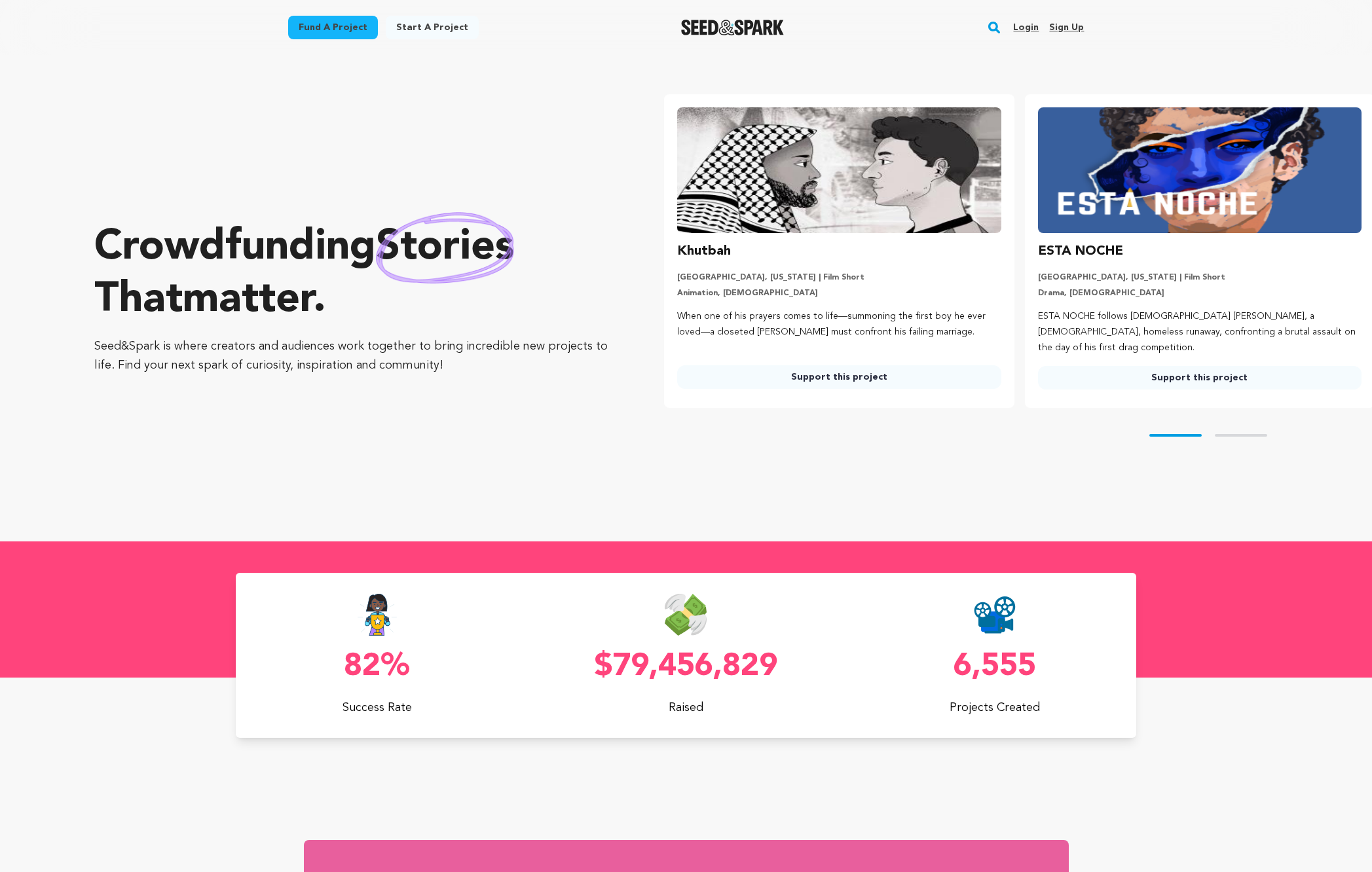
click at [185, 424] on div "Crowdfunding stories that matter . Seed&Spark is where creators and audiences w…" at bounding box center [352, 298] width 517 height 434
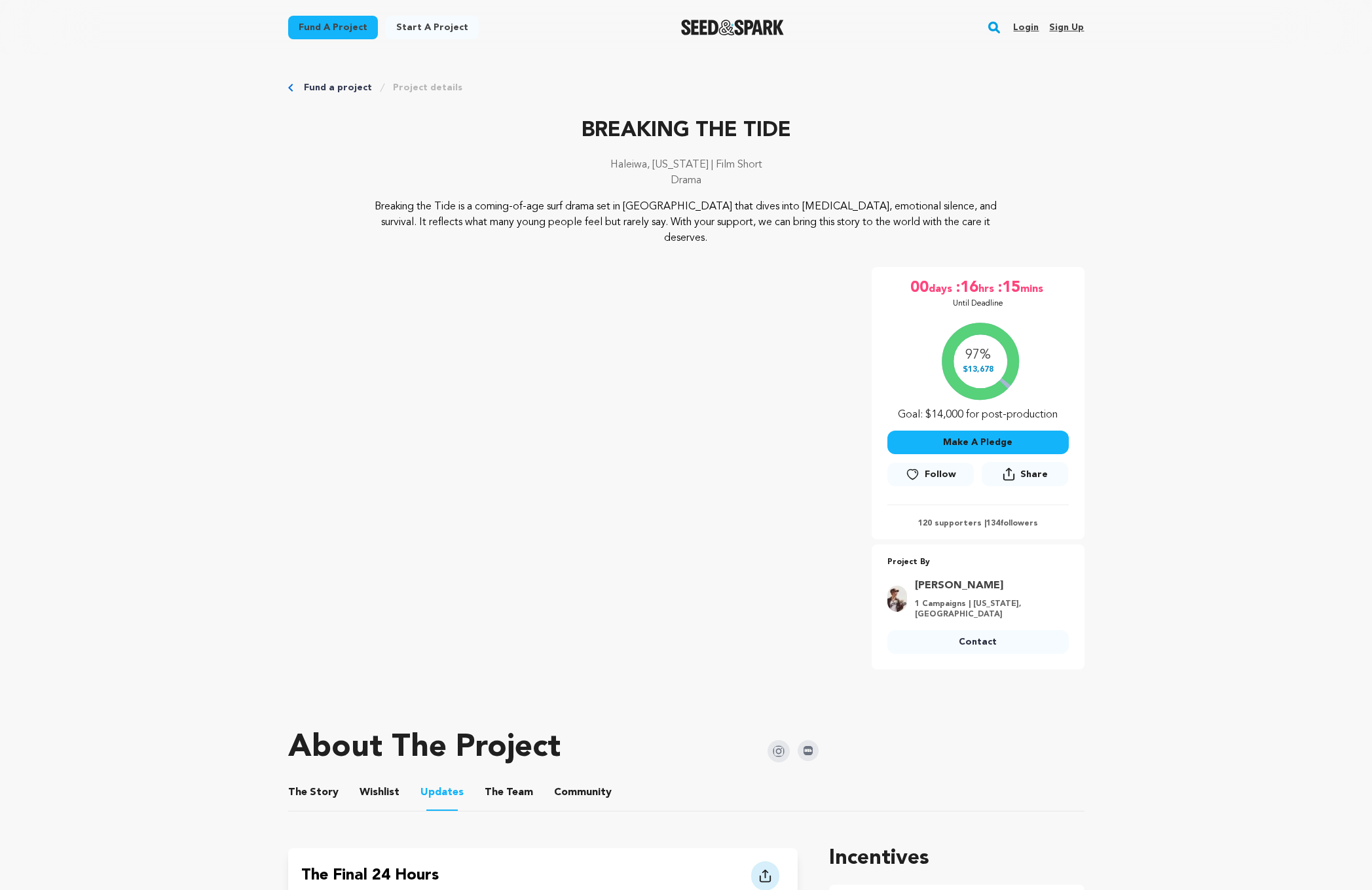
click at [965, 431] on button "Make A Pledge" at bounding box center [977, 442] width 181 height 23
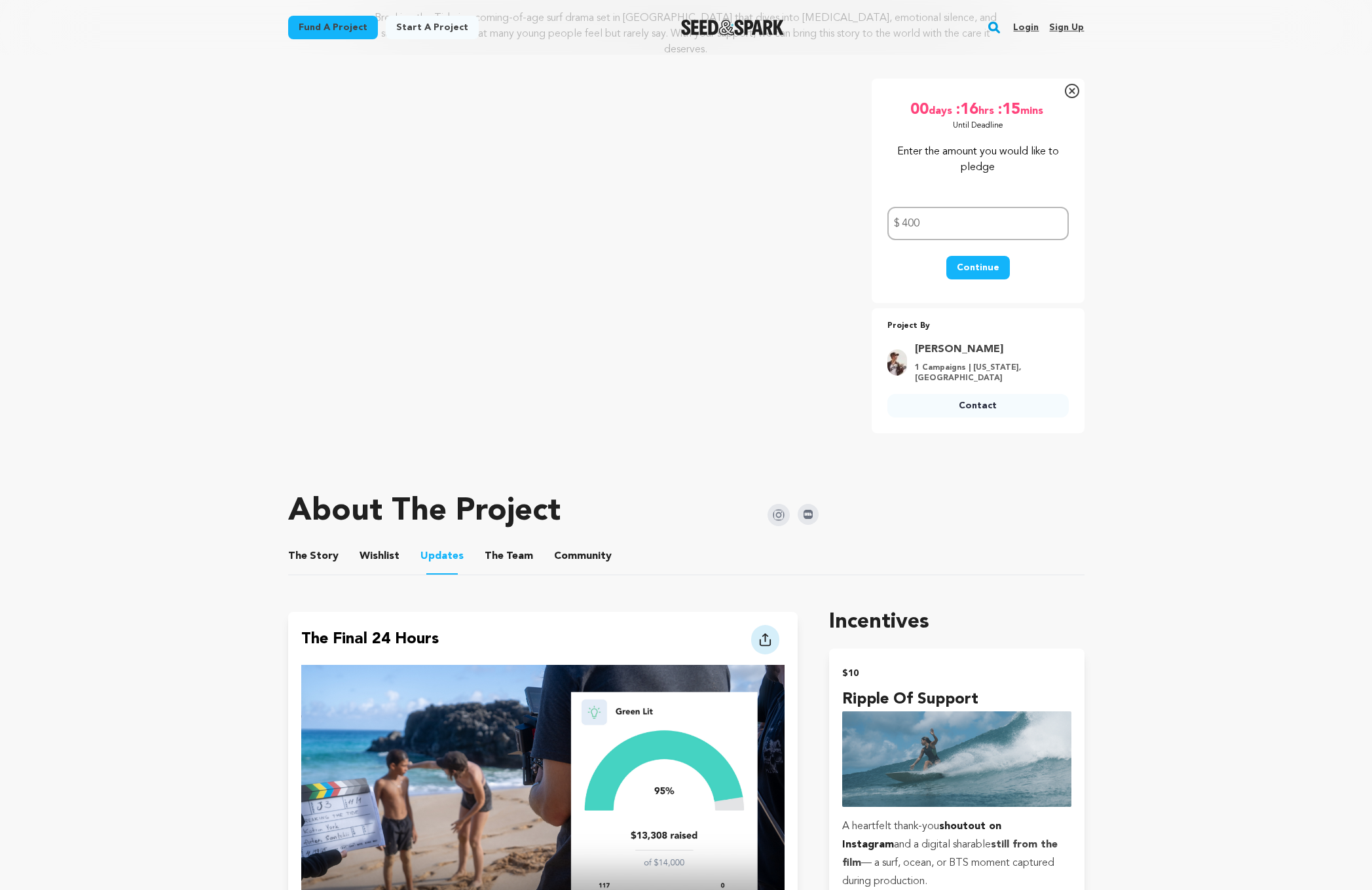
scroll to position [203, 0]
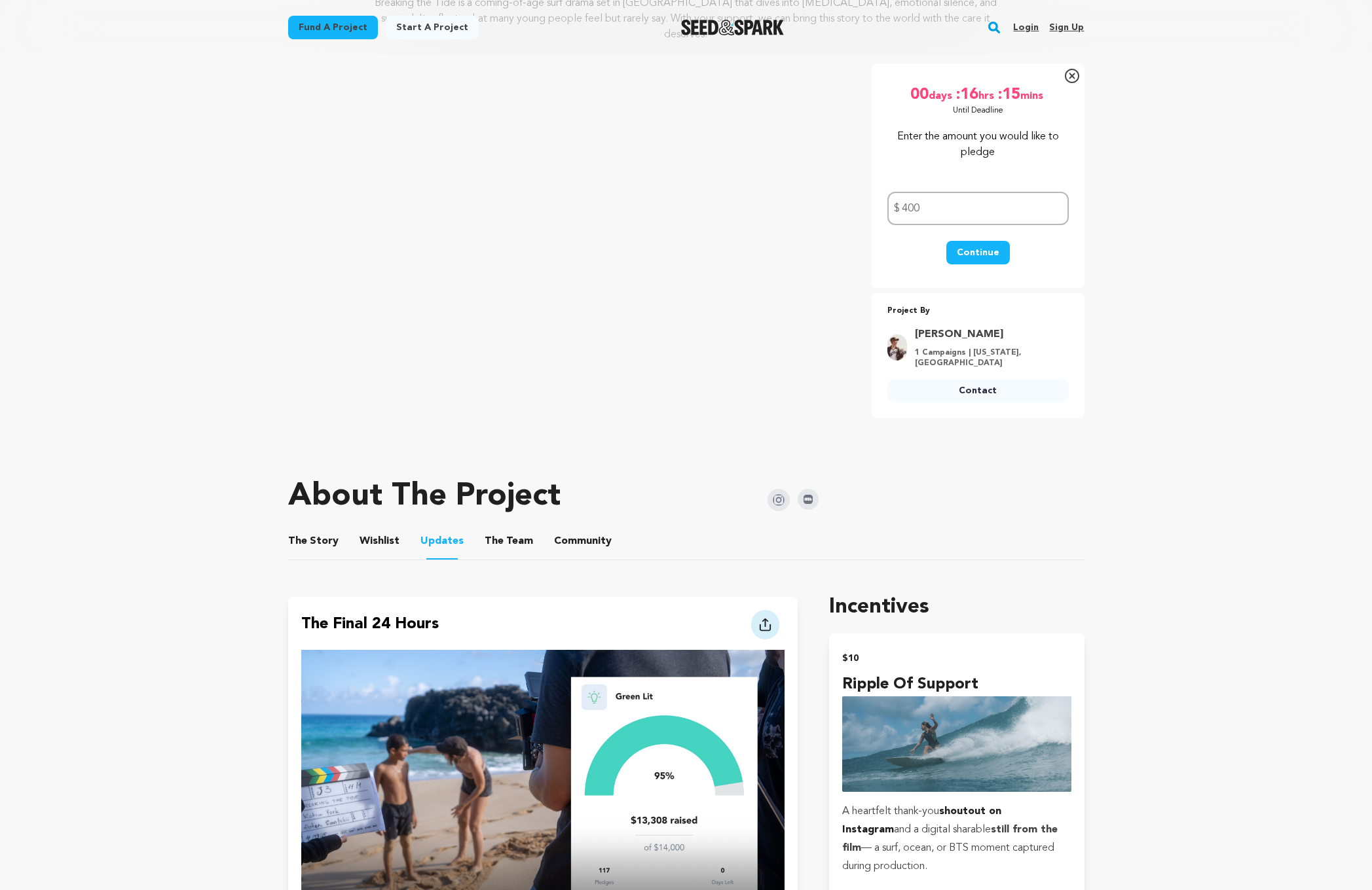
click at [966, 241] on button "Continue" at bounding box center [977, 252] width 63 height 23
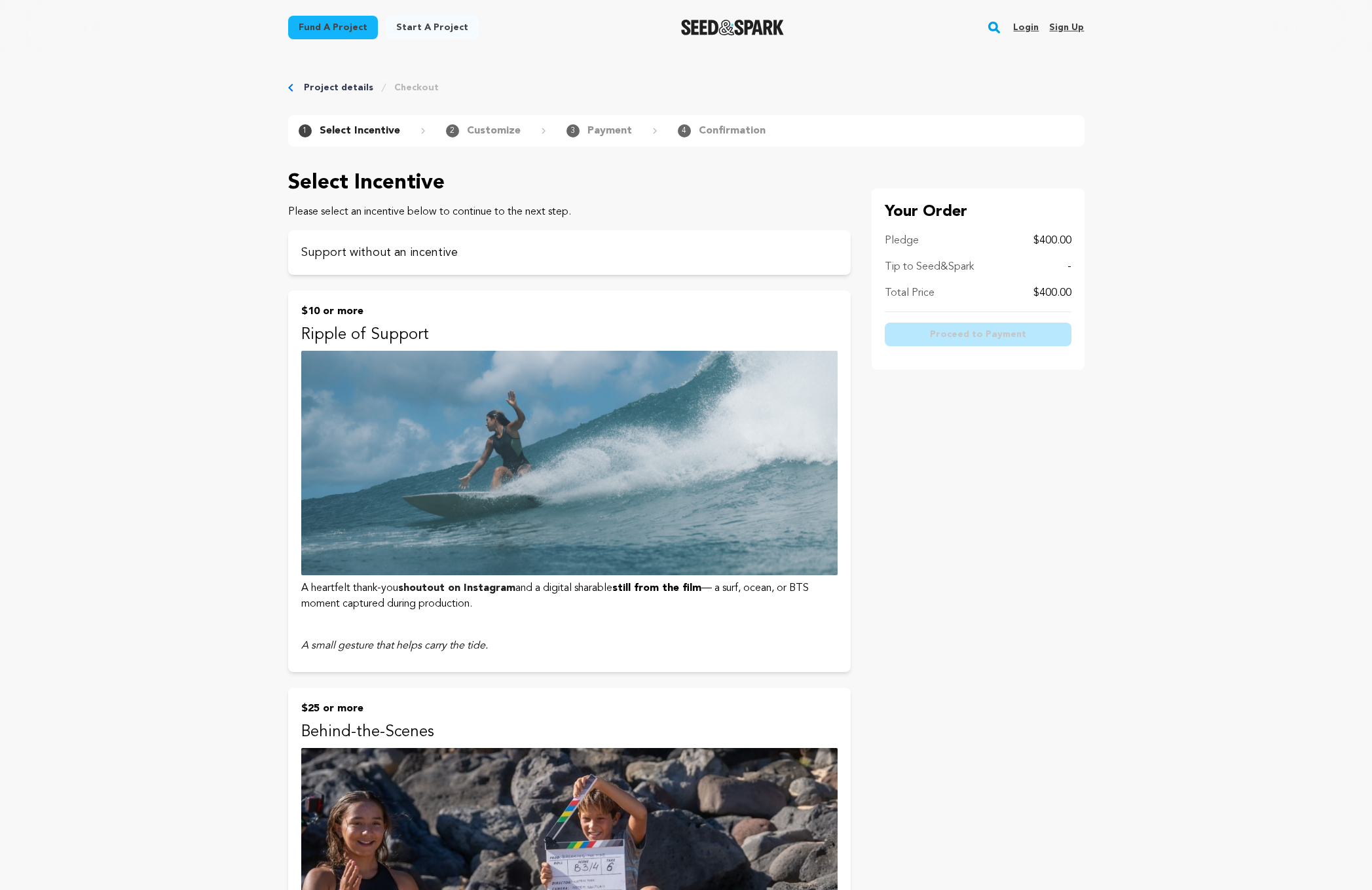
click at [751, 26] on img "Seed&Spark Homepage" at bounding box center [732, 27] width 103 height 16
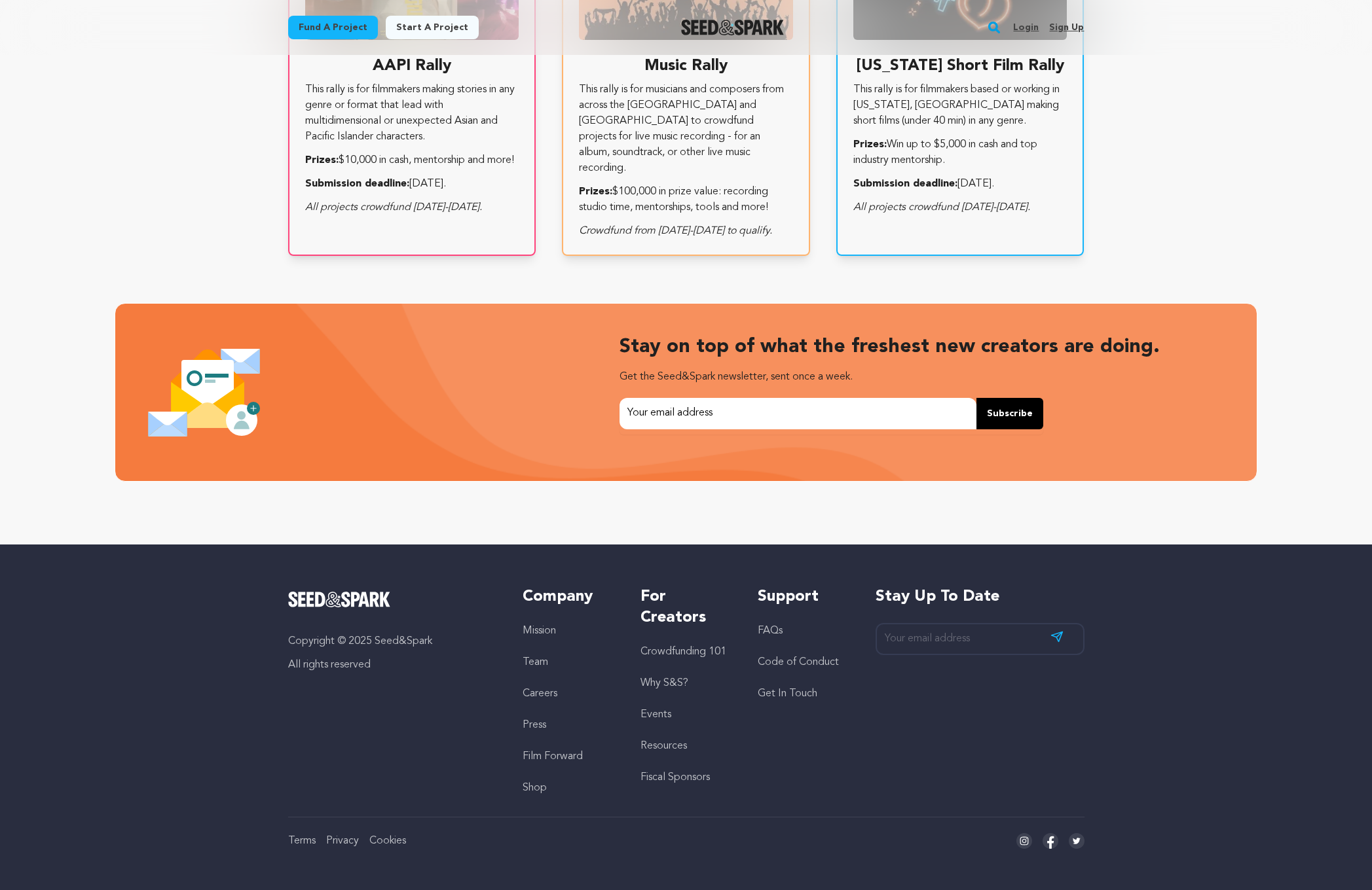
scroll to position [0, 76]
click at [766, 692] on link "Get In Touch" at bounding box center [787, 694] width 59 height 11
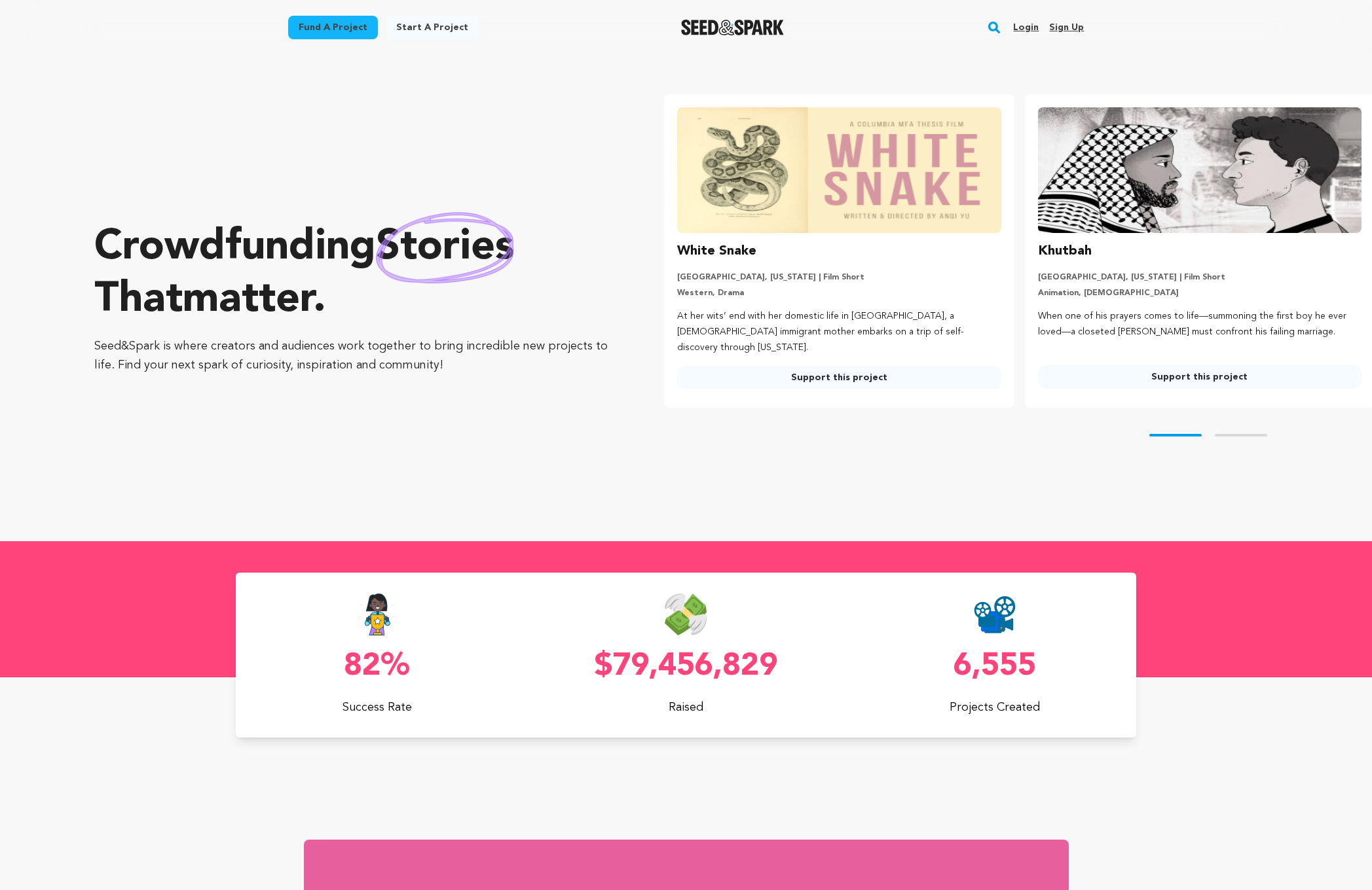
scroll to position [2445, 0]
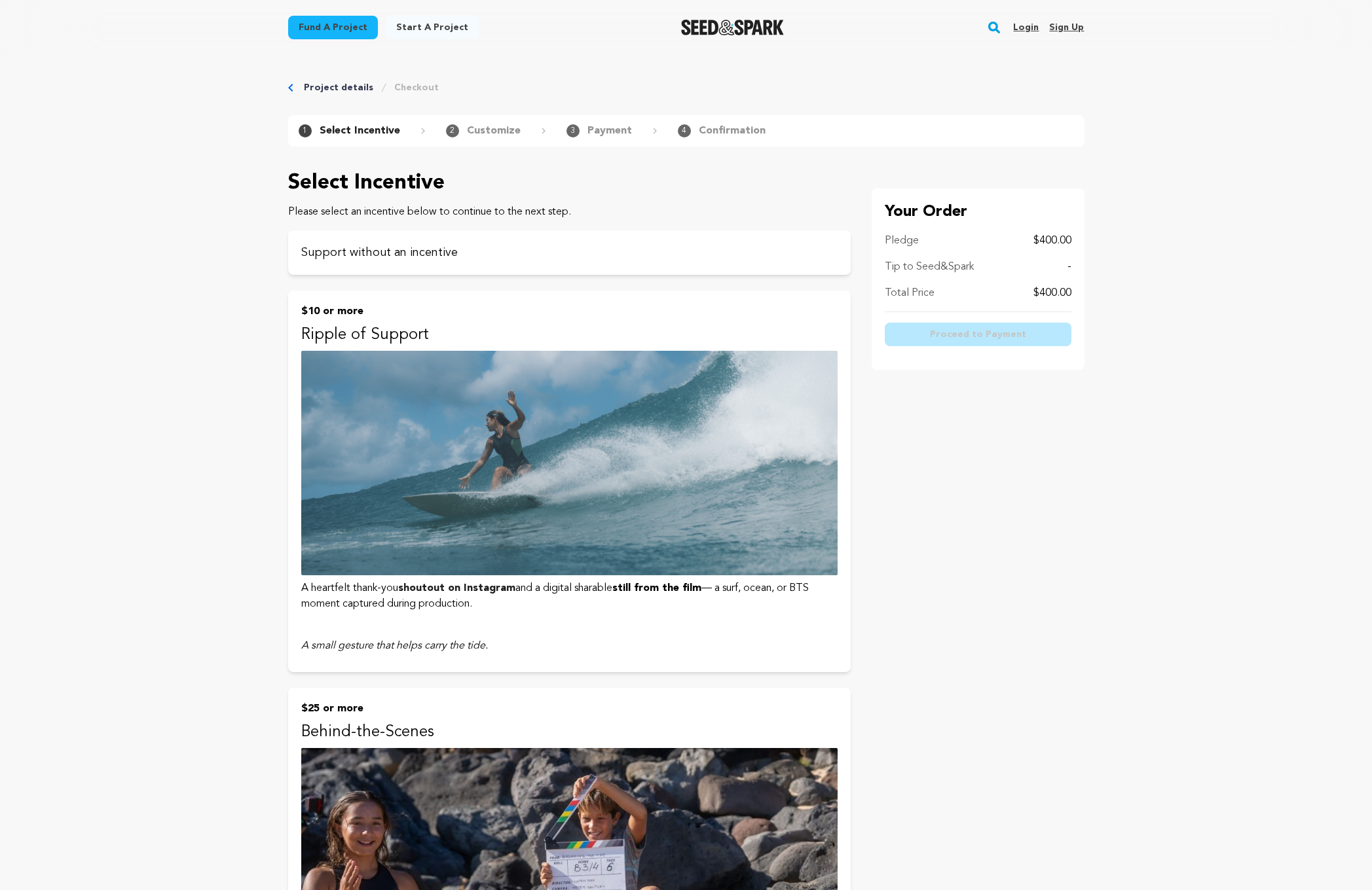
click at [424, 248] on p "Support without an incentive" at bounding box center [569, 252] width 536 height 18
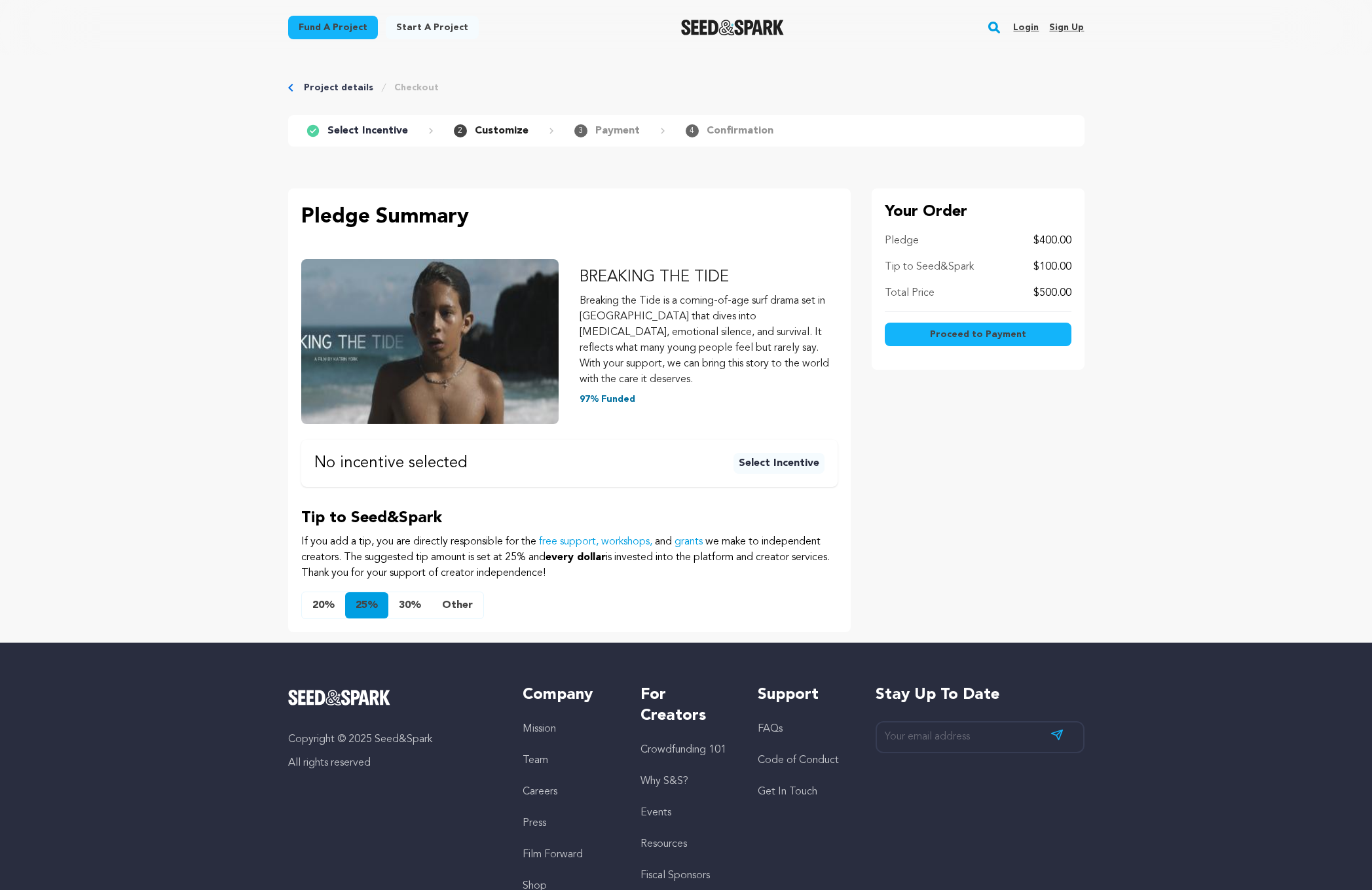
click at [464, 593] on button "Other" at bounding box center [457, 605] width 52 height 26
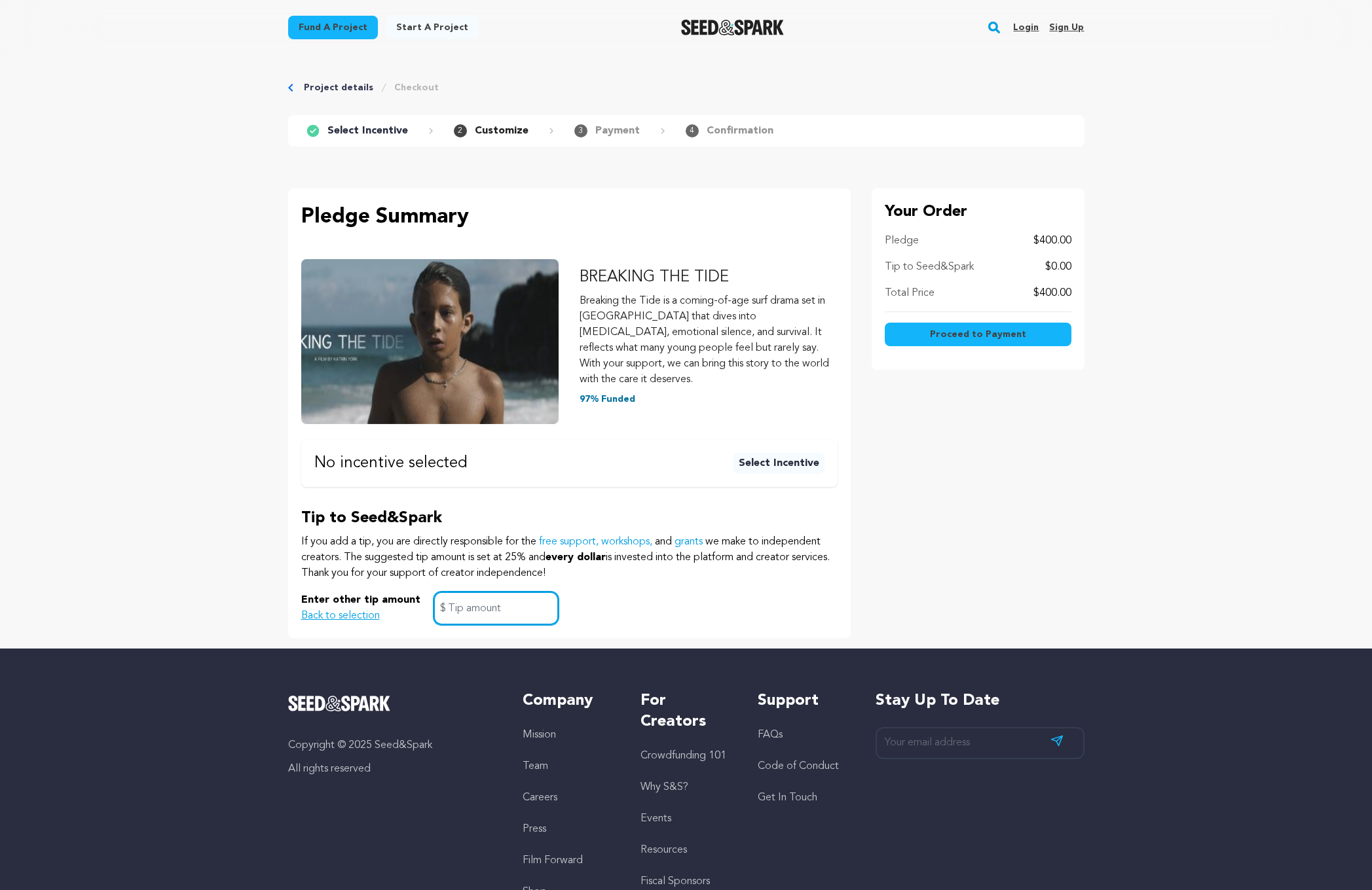
click at [464, 598] on input "text" at bounding box center [496, 608] width 125 height 33
type input "4"
click at [924, 454] on div "Your Order Pledge $400.00 Tip to Seed&Spark $4.00 Total Price $404.00 Proceed t…" at bounding box center [977, 413] width 213 height 450
click at [916, 339] on button "Proceed to Payment" at bounding box center [978, 334] width 187 height 23
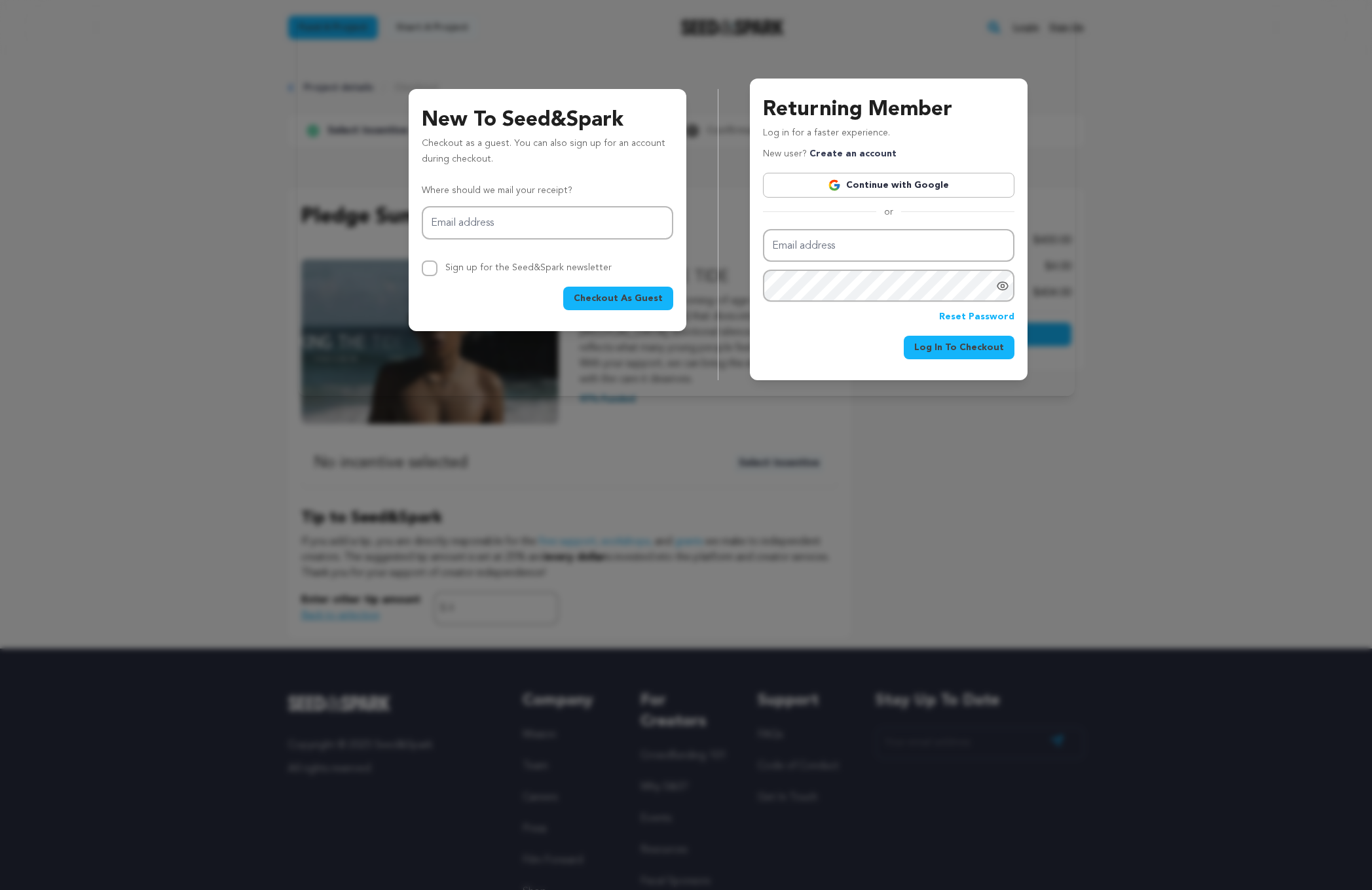
click at [518, 323] on div "New To Seed&Spark Checkout as a guest. You can also sign up for an account duri…" at bounding box center [547, 210] width 278 height 242
click at [505, 224] on input "Email address" at bounding box center [547, 223] width 252 height 33
click at [605, 294] on span "Checkout As Guest" at bounding box center [618, 298] width 89 height 13
click at [509, 217] on input "[EMAIL_ADDRESS][DOMAIN_NAME]" at bounding box center [547, 223] width 252 height 33
drag, startPoint x: 508, startPoint y: 221, endPoint x: 419, endPoint y: 221, distance: 89.0
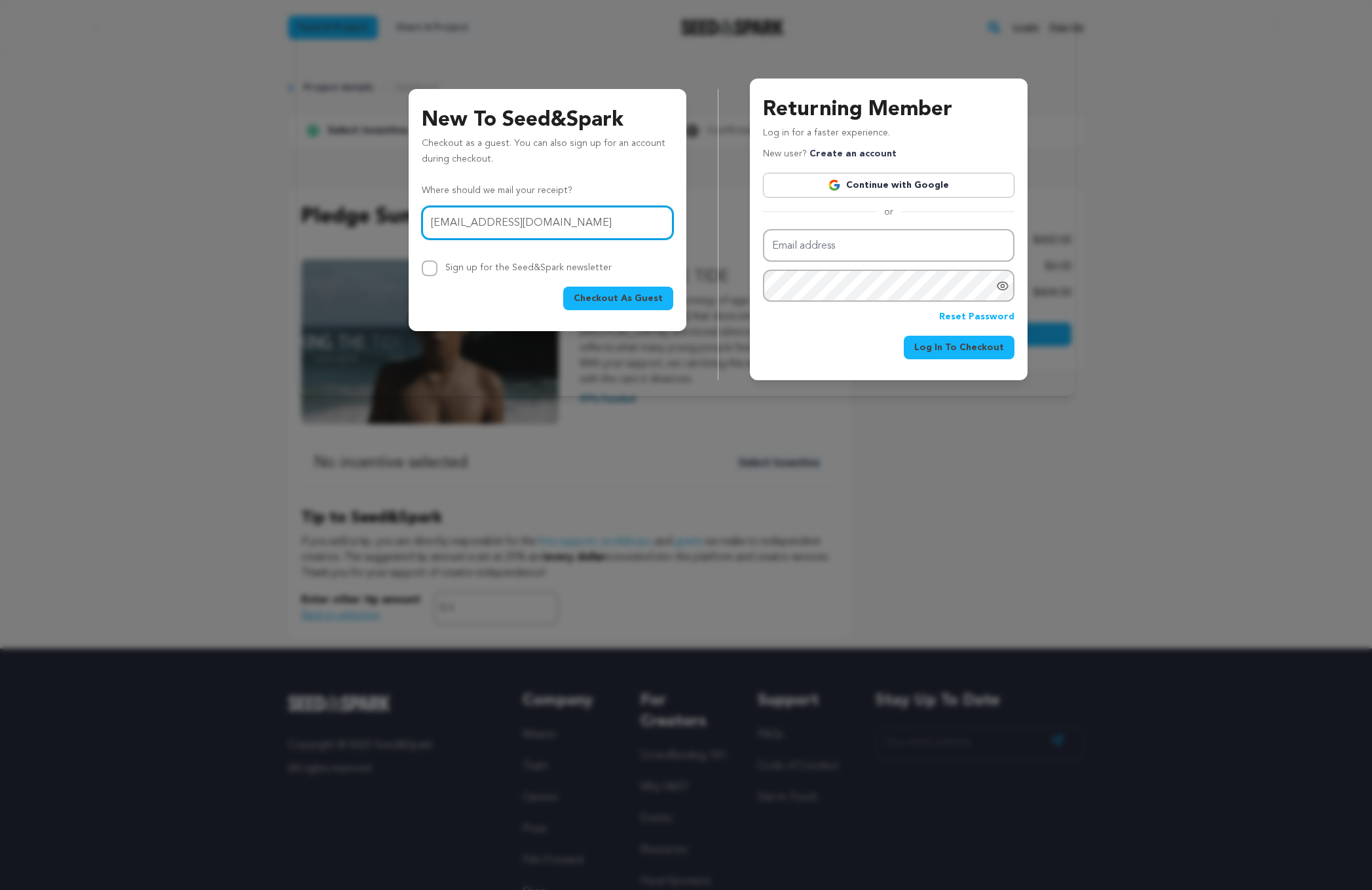
click at [419, 221] on div "New To Seed&Spark Checkout as a guest. You can also sign up for an account duri…" at bounding box center [547, 210] width 278 height 242
type input "[EMAIL_ADDRESS][DOMAIN_NAME]"
click at [608, 299] on span "Checkout As Guest" at bounding box center [618, 298] width 89 height 13
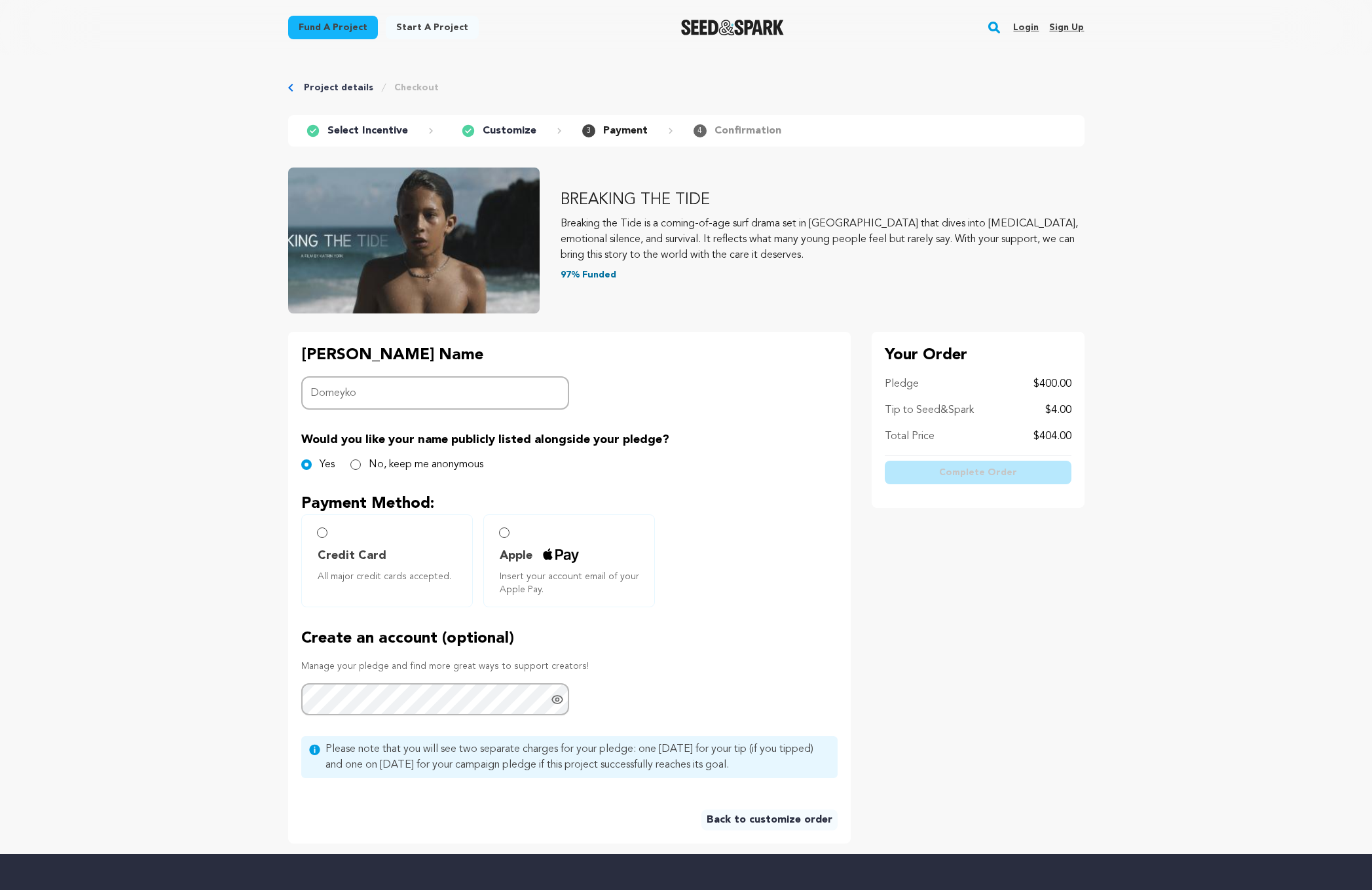
type input "Domeyko"
click at [323, 534] on input "Credit Card All major credit cards accepted." at bounding box center [322, 533] width 11 height 11
radio input "false"
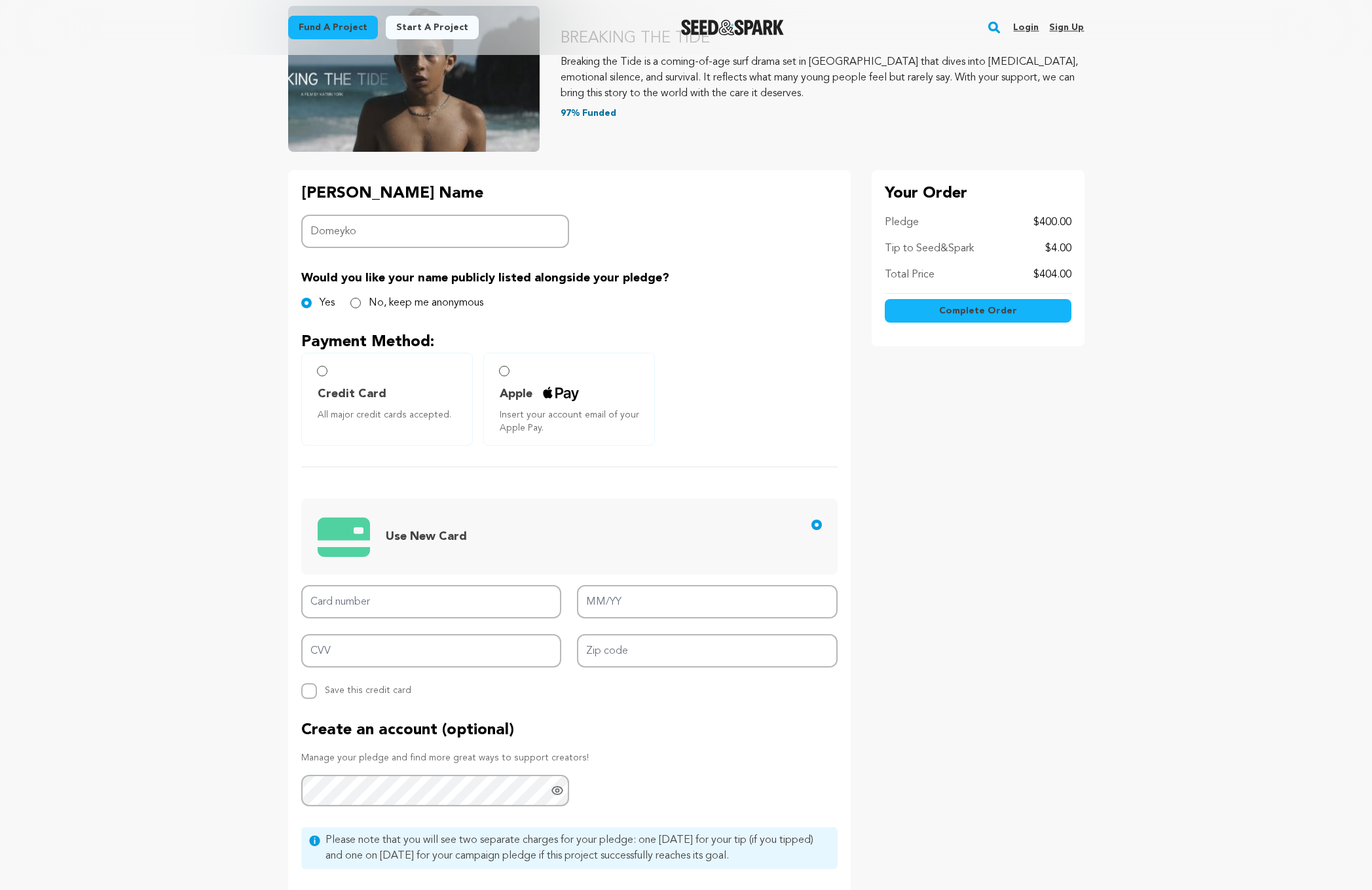
scroll to position [215, 0]
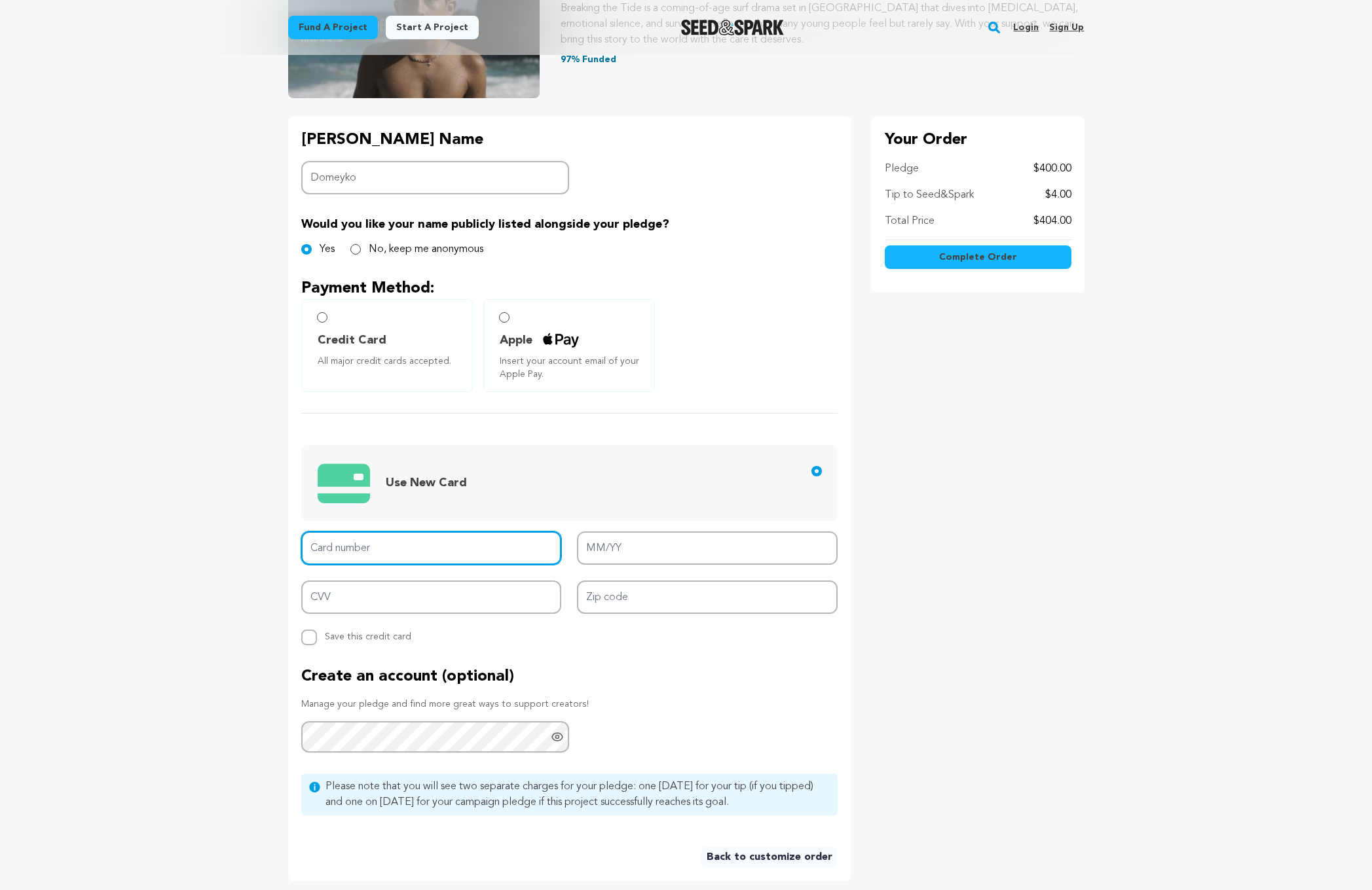
click at [331, 549] on input "Card number" at bounding box center [431, 548] width 261 height 33
type input "[CREDIT_CARD_NUMBER]"
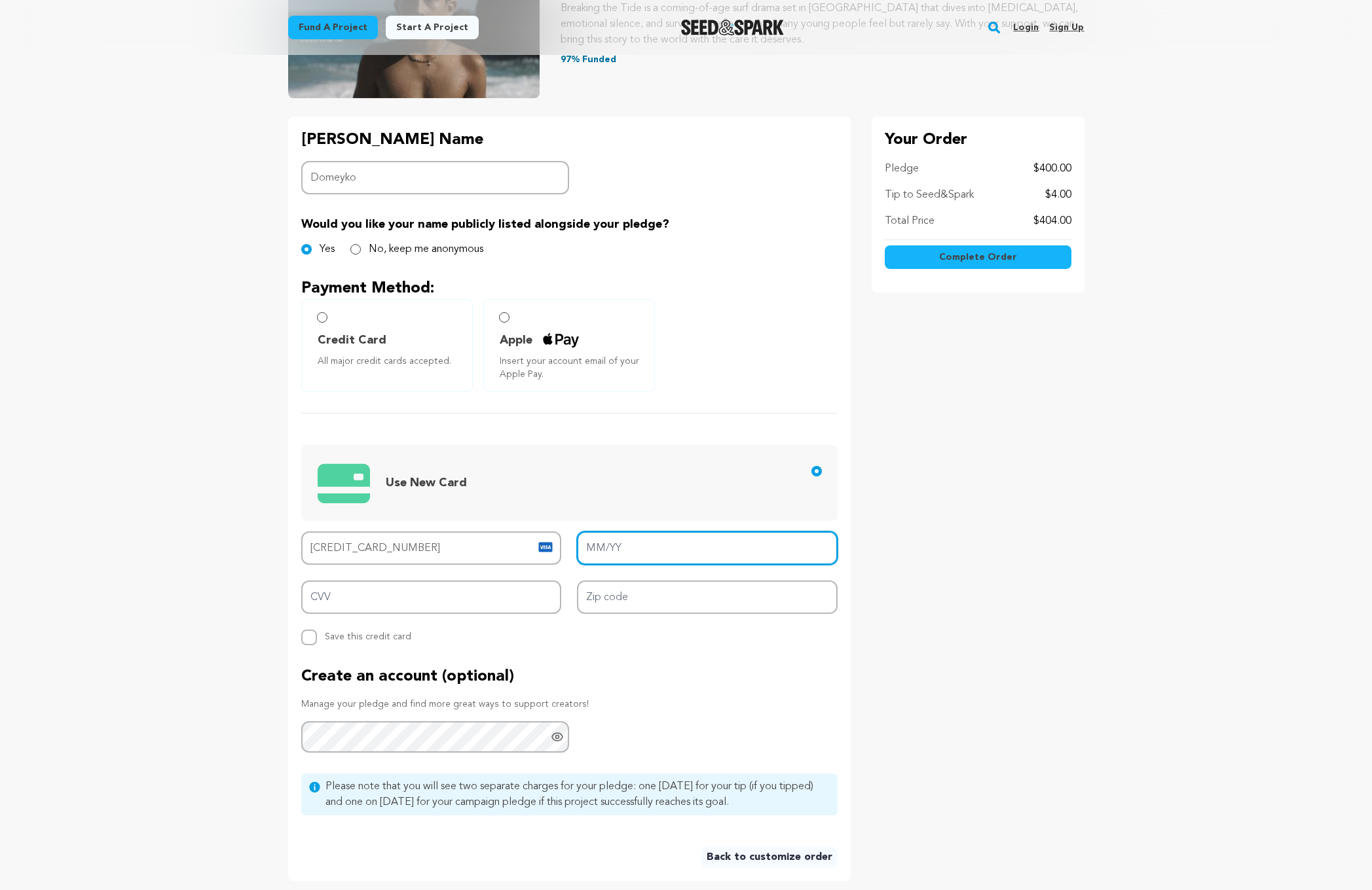
click at [605, 543] on input "MM/YY" at bounding box center [707, 548] width 261 height 33
type input "09/30"
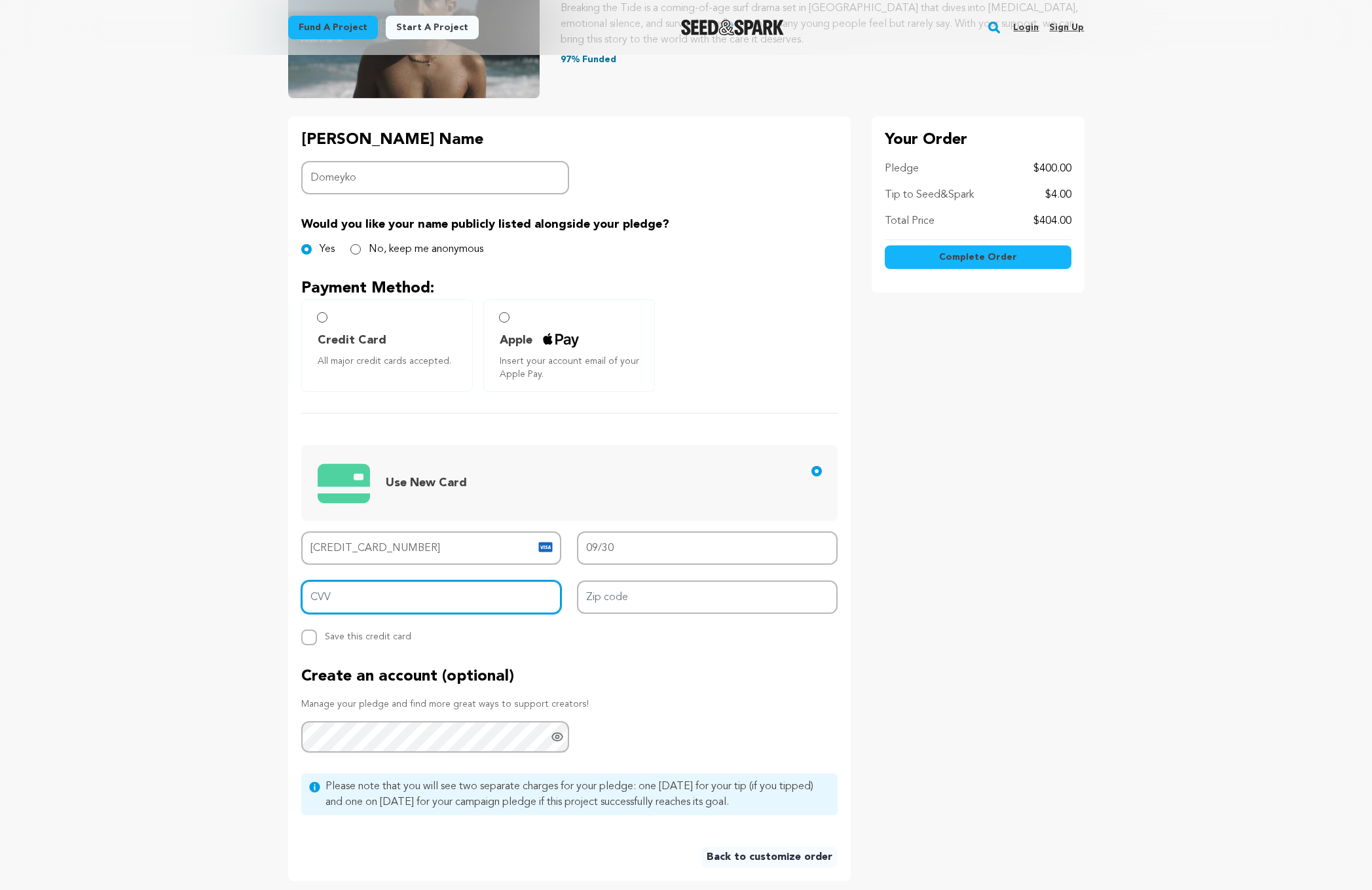
click at [434, 603] on input "CVV" at bounding box center [431, 597] width 261 height 33
type input "842"
click at [619, 590] on input "Zip code" at bounding box center [707, 597] width 261 height 33
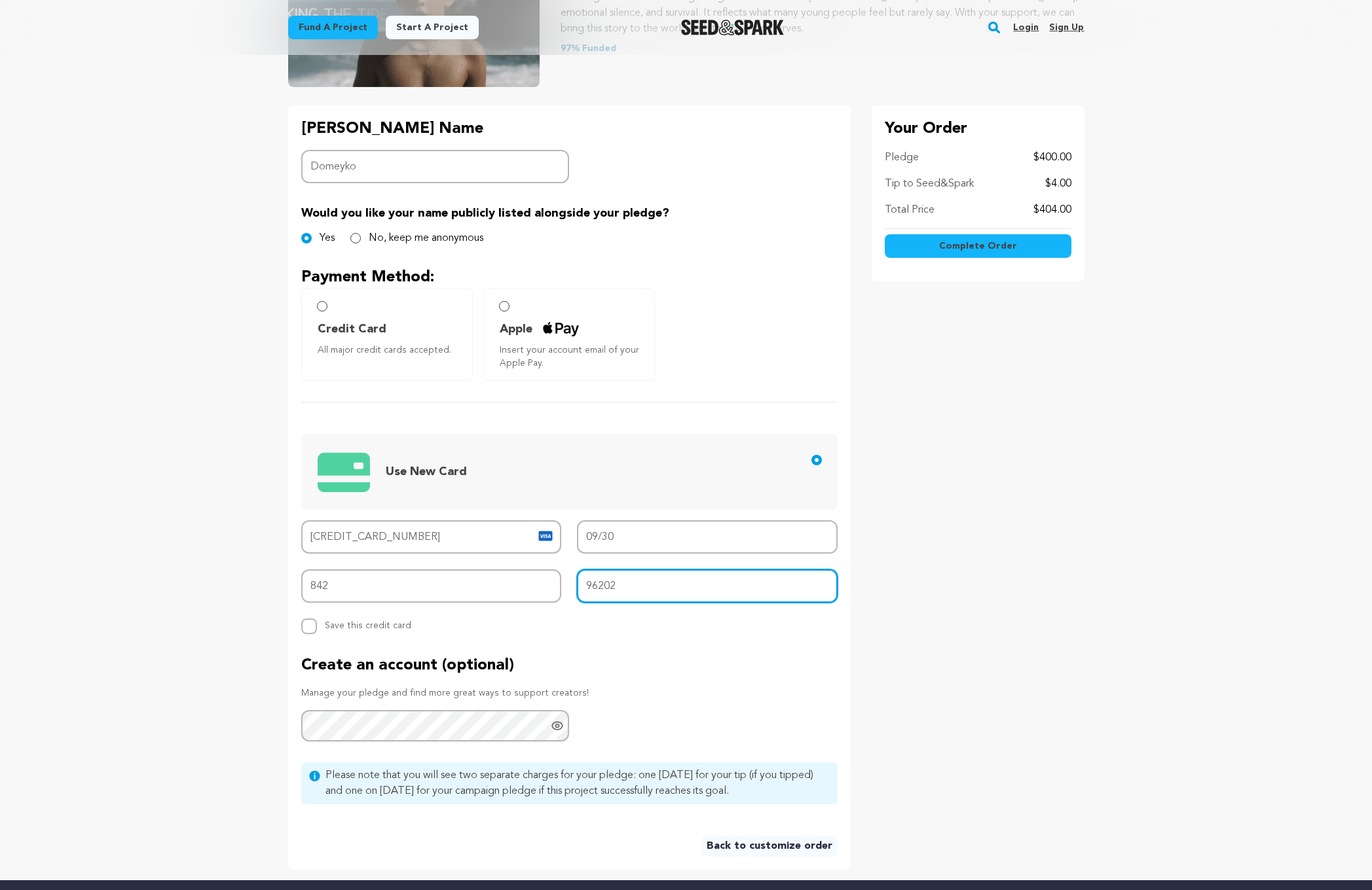
scroll to position [166, 0]
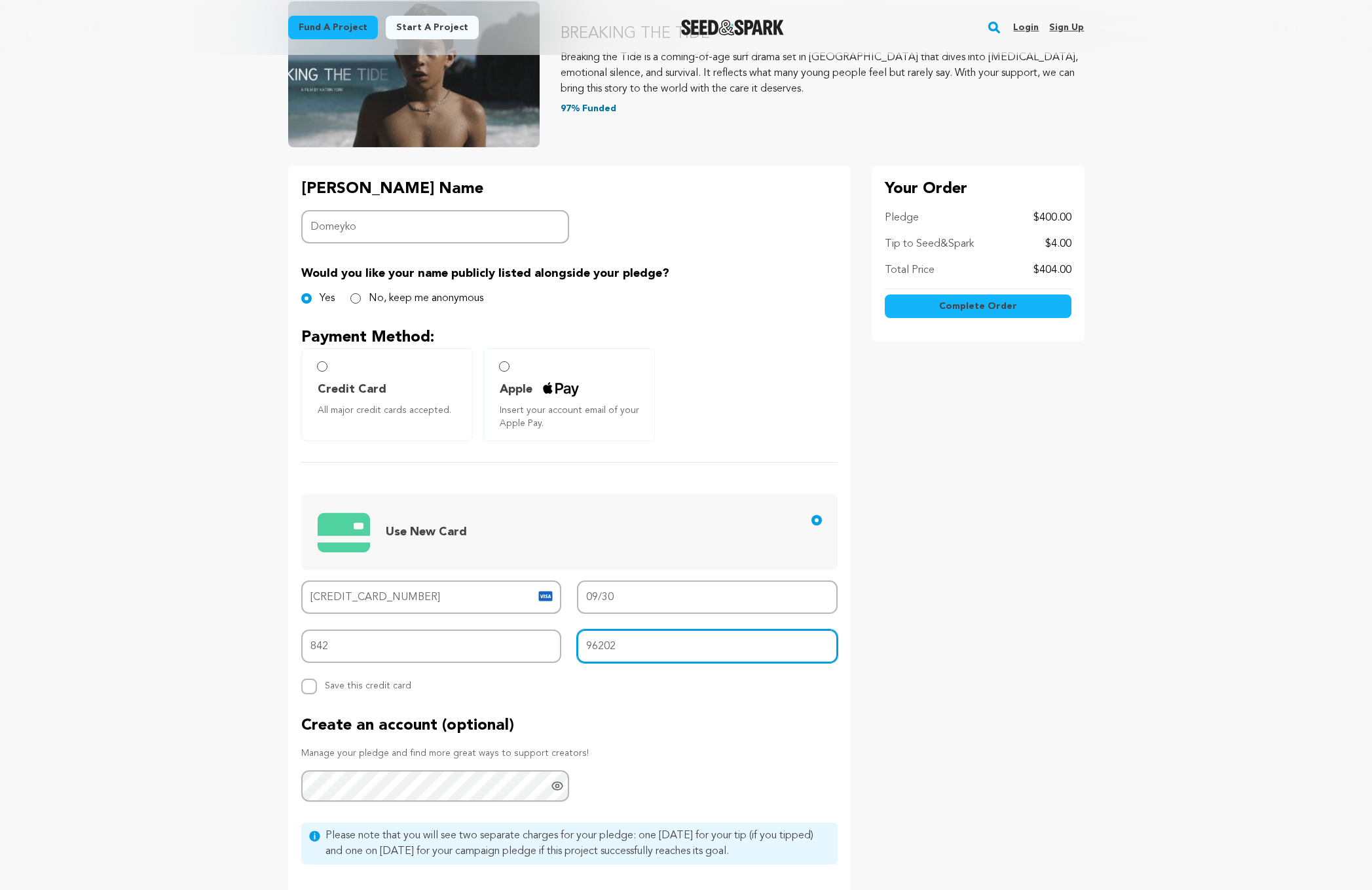
type input "96202"
click at [322, 367] on input "Credit Card All major credit cards accepted." at bounding box center [322, 367] width 11 height 11
click at [999, 305] on span "Complete Order" at bounding box center [977, 306] width 78 height 13
